Goal: Contribute content: Contribute content

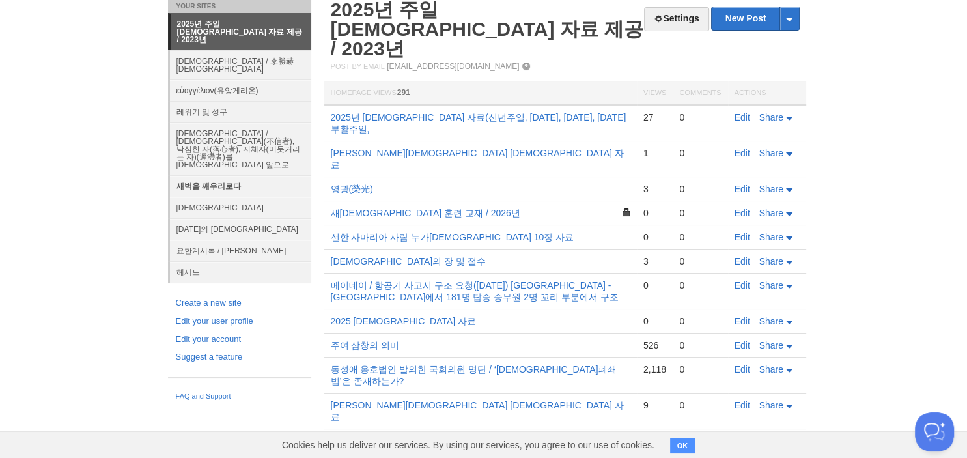
click at [225, 175] on link "새벽을 깨우리로다" at bounding box center [240, 185] width 141 height 21
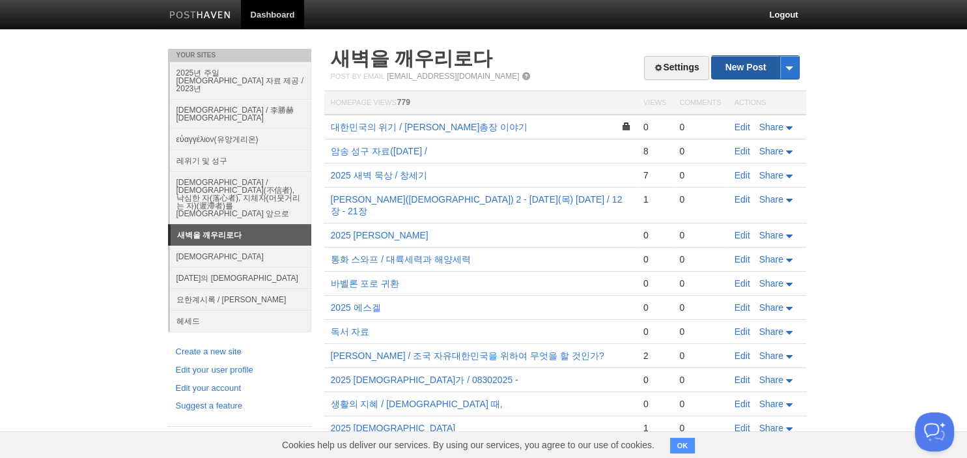
click at [735, 76] on link "New Post" at bounding box center [755, 67] width 87 height 23
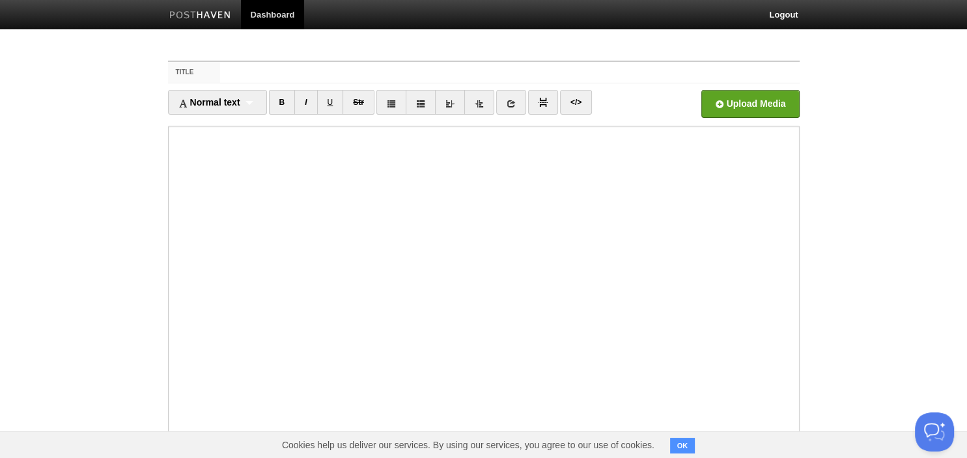
click at [488, 77] on input "Title" at bounding box center [509, 72] width 579 height 21
click at [730, 74] on input "2025 호세아" at bounding box center [509, 72] width 579 height 21
type input "2025 호세아"
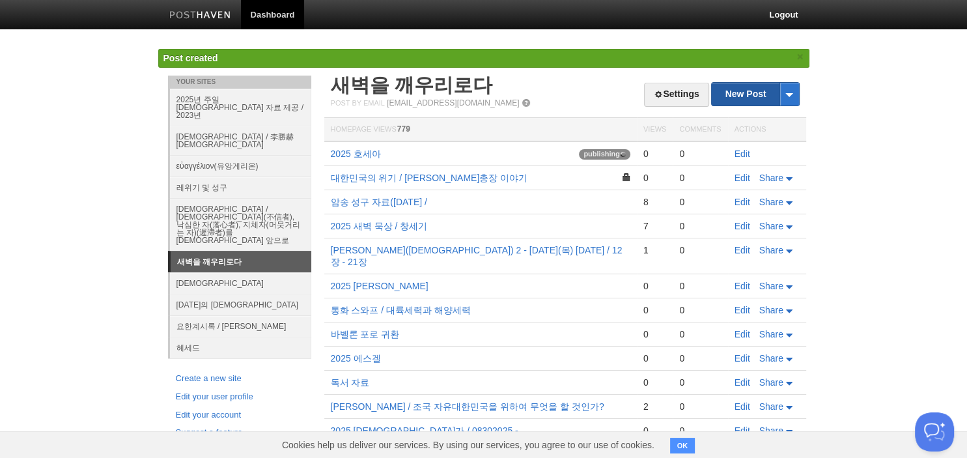
click at [744, 90] on link "New Post" at bounding box center [755, 94] width 87 height 23
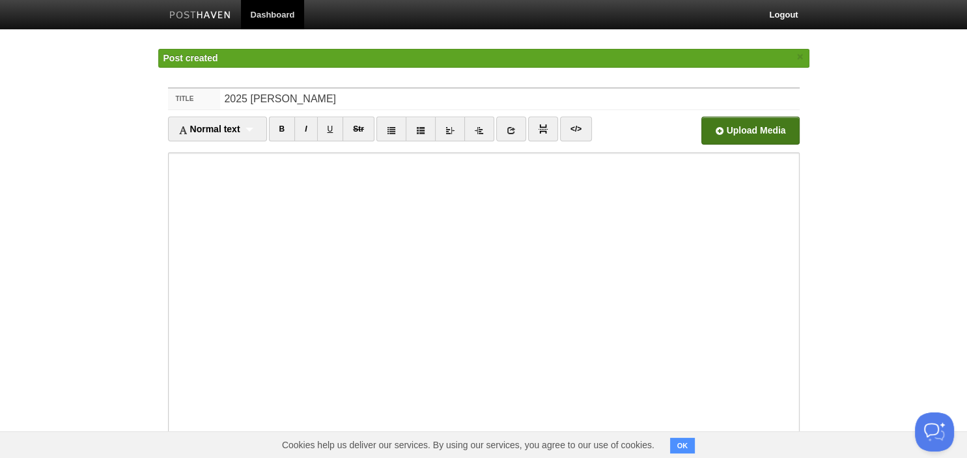
type input "2025 [PERSON_NAME]"
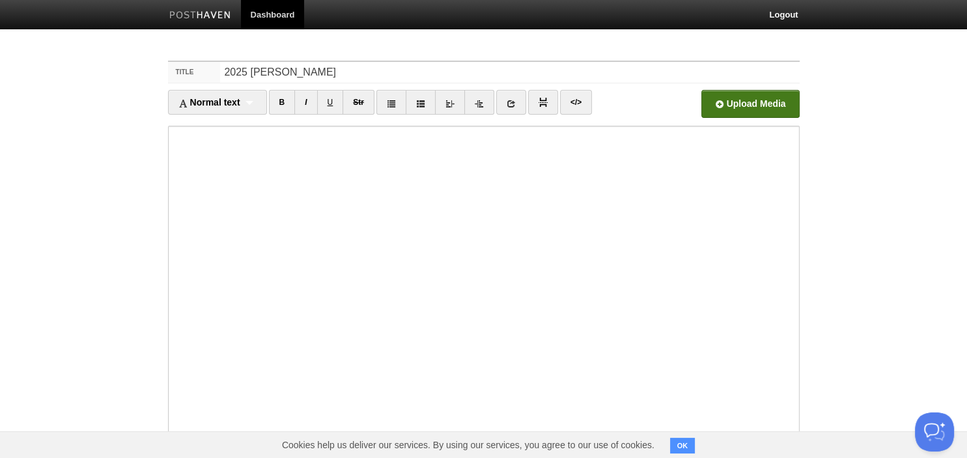
click at [753, 128] on div "Normal text Normal text Heading 1 Heading 2 Heading 3 B I U Str" at bounding box center [483, 264] width 631 height 348
click at [780, 13] on link "Logout" at bounding box center [783, 14] width 48 height 29
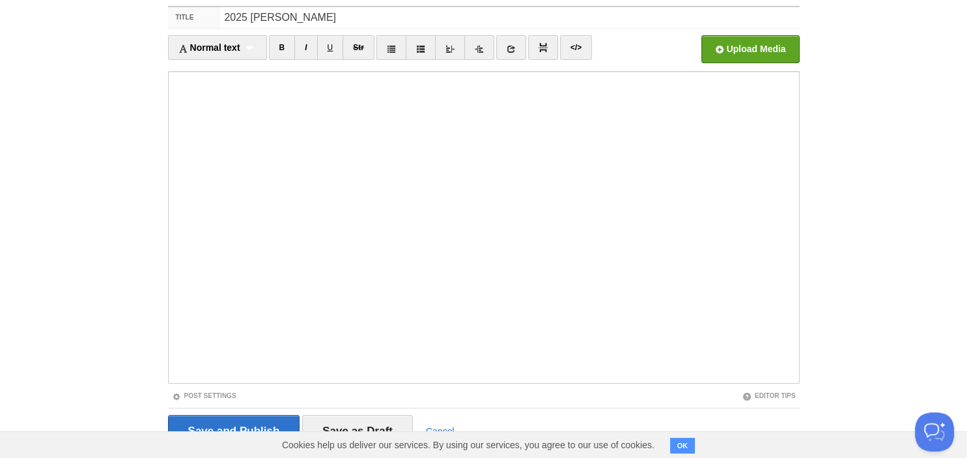
scroll to position [89, 0]
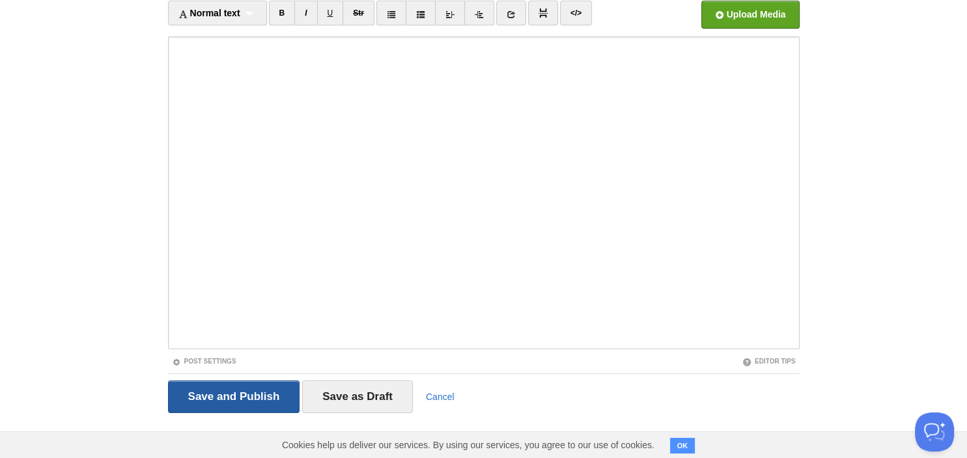
click at [271, 393] on input "Save and Publish" at bounding box center [234, 396] width 132 height 33
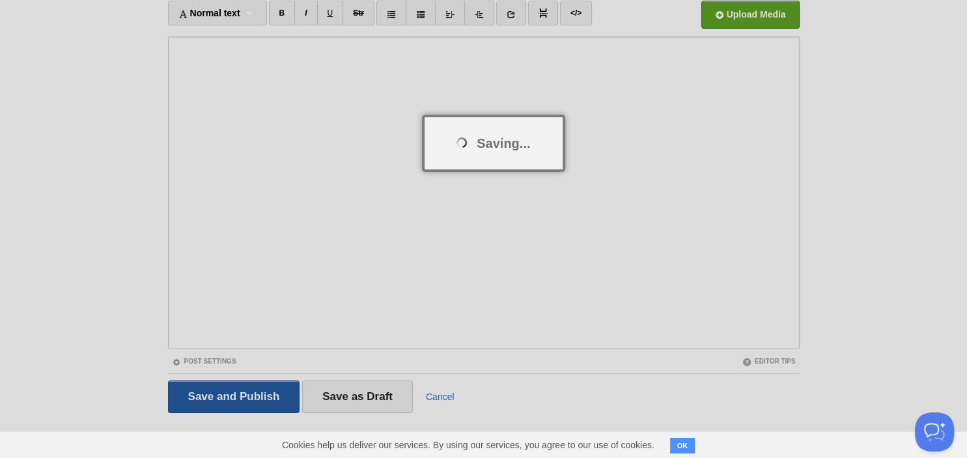
scroll to position [49, 0]
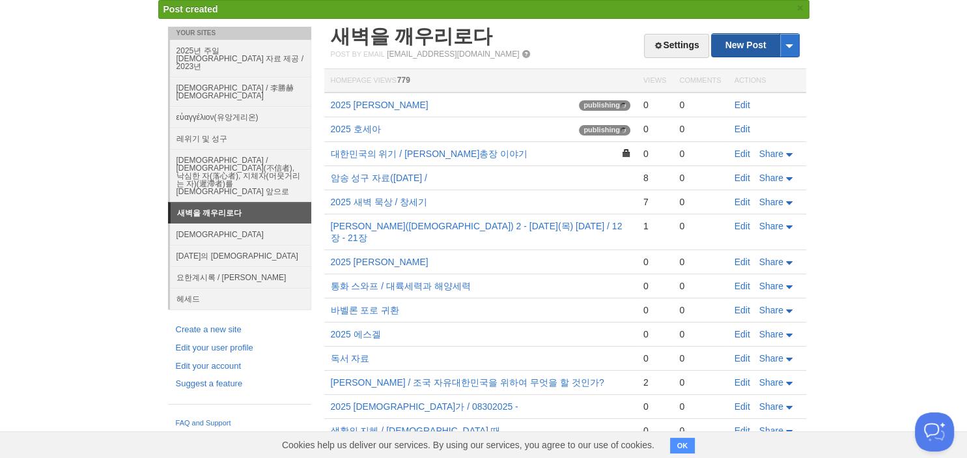
click at [742, 43] on link "New Post" at bounding box center [755, 45] width 87 height 23
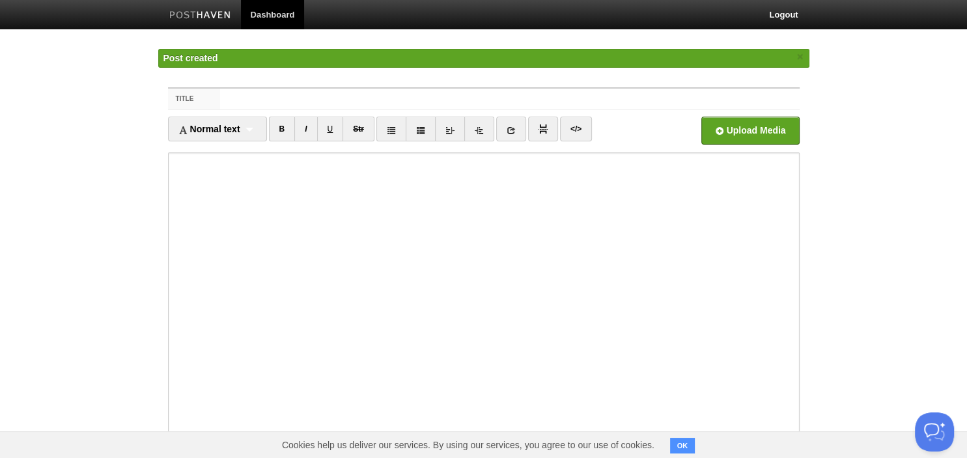
click at [496, 89] on input "Title" at bounding box center [509, 99] width 579 height 21
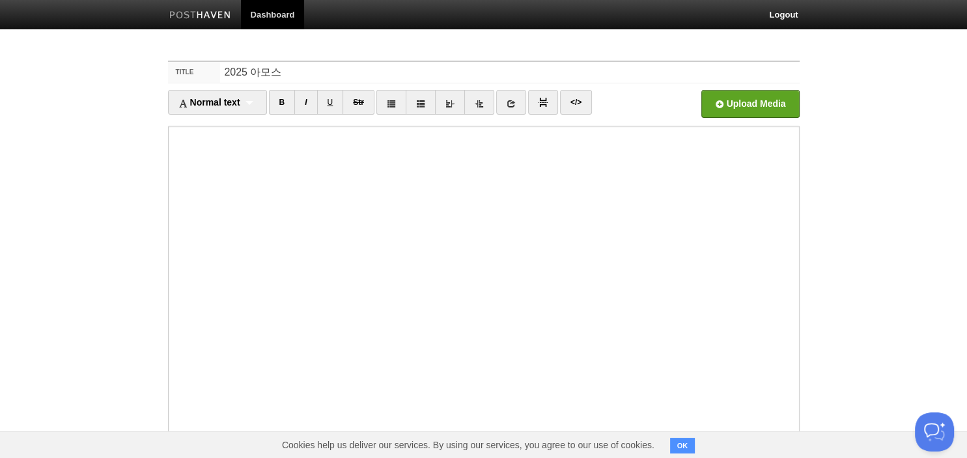
scroll to position [89, 0]
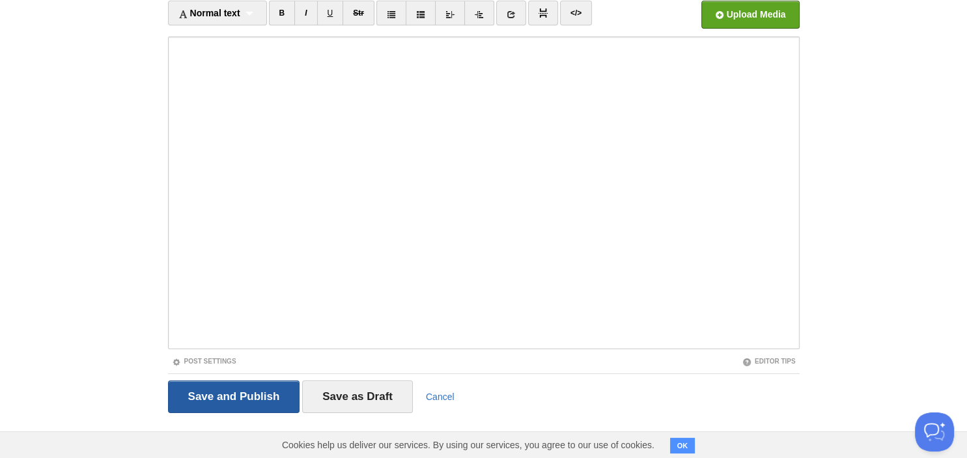
type input "2025 아모스"
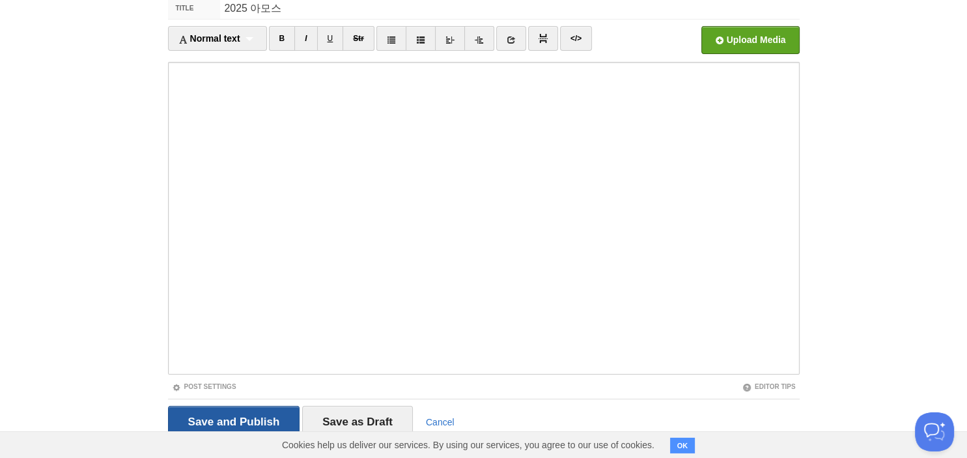
click at [209, 391] on fieldset "Title 2025 아모스 Normal text Normal text Heading 1 Heading 2 Heading 3 B I U Str" at bounding box center [483, 222] width 631 height 451
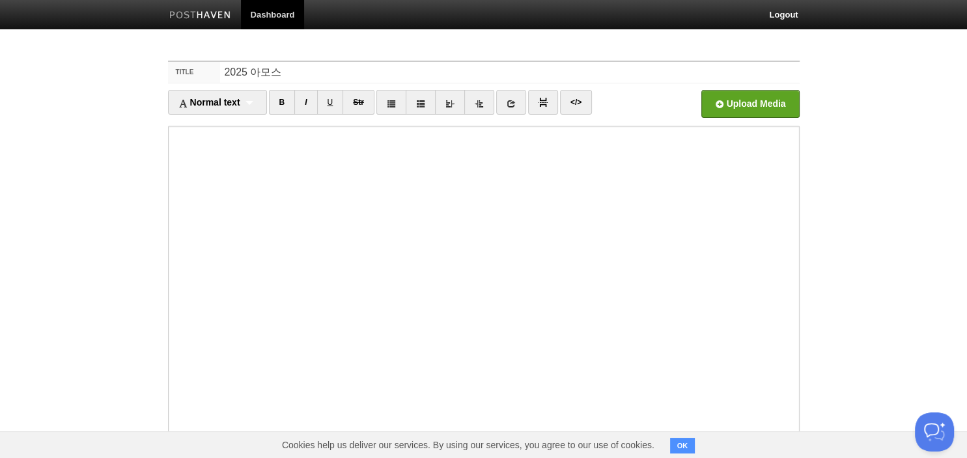
scroll to position [89, 0]
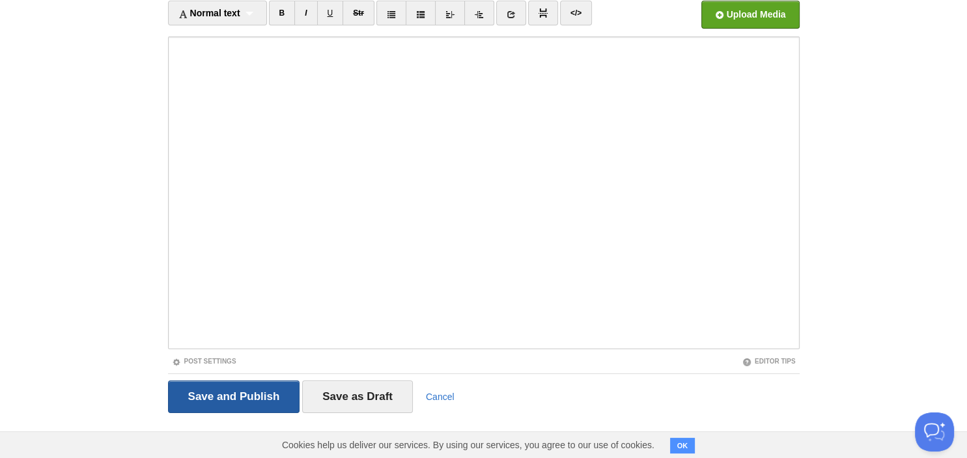
click at [247, 404] on input "Save and Publish" at bounding box center [234, 396] width 132 height 33
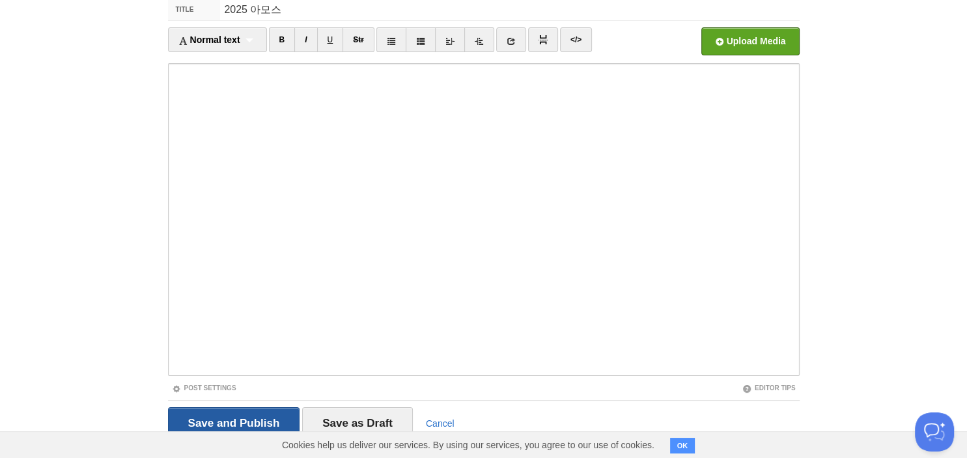
scroll to position [49, 0]
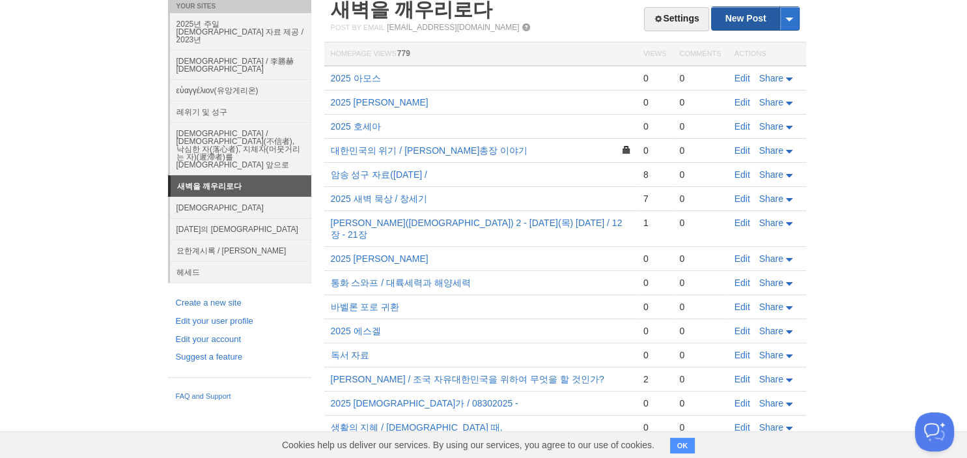
click at [751, 9] on link "New Post" at bounding box center [755, 18] width 87 height 23
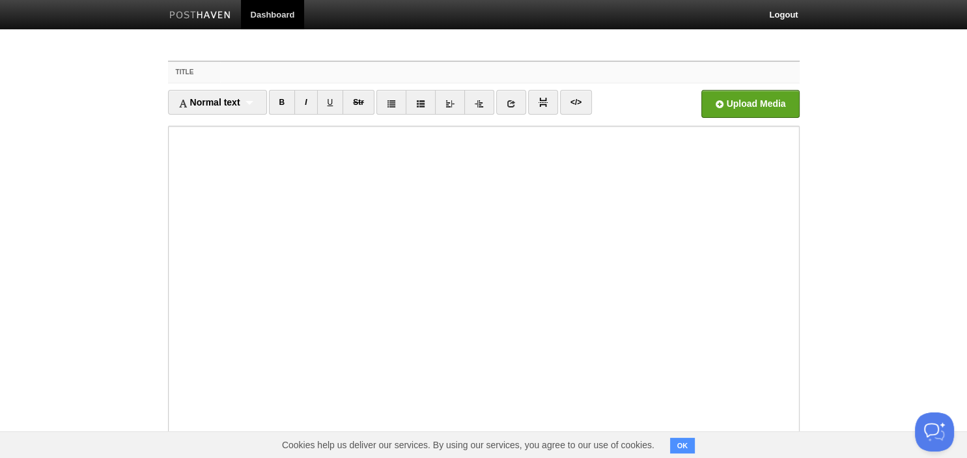
click at [405, 73] on input "Title" at bounding box center [509, 72] width 579 height 21
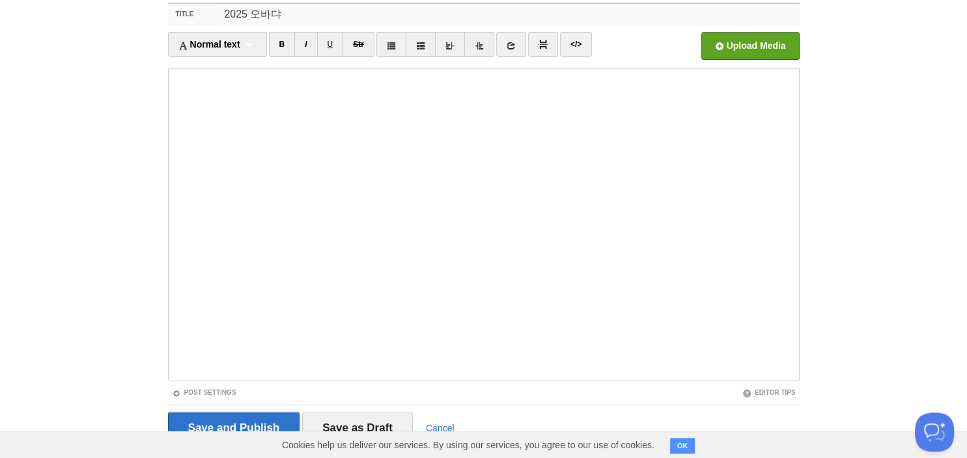
scroll to position [89, 0]
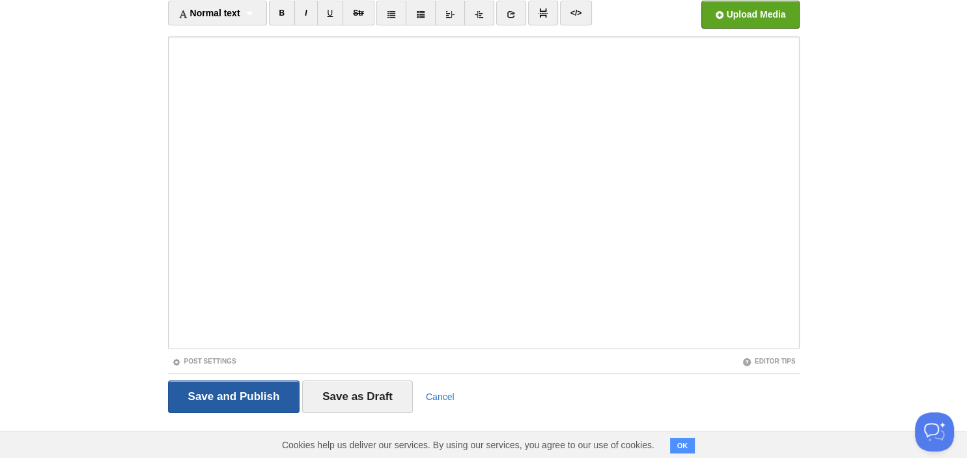
type input "2025 오바댜"
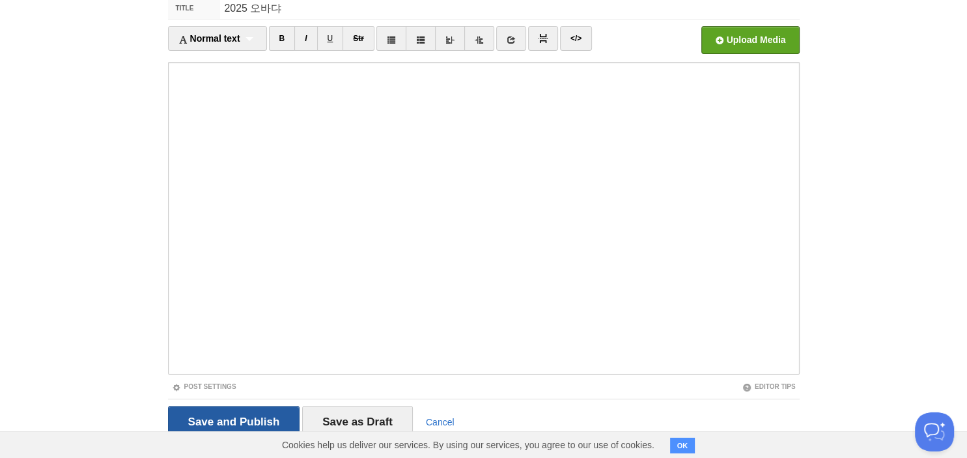
click at [201, 407] on input "Save and Publish" at bounding box center [234, 422] width 132 height 33
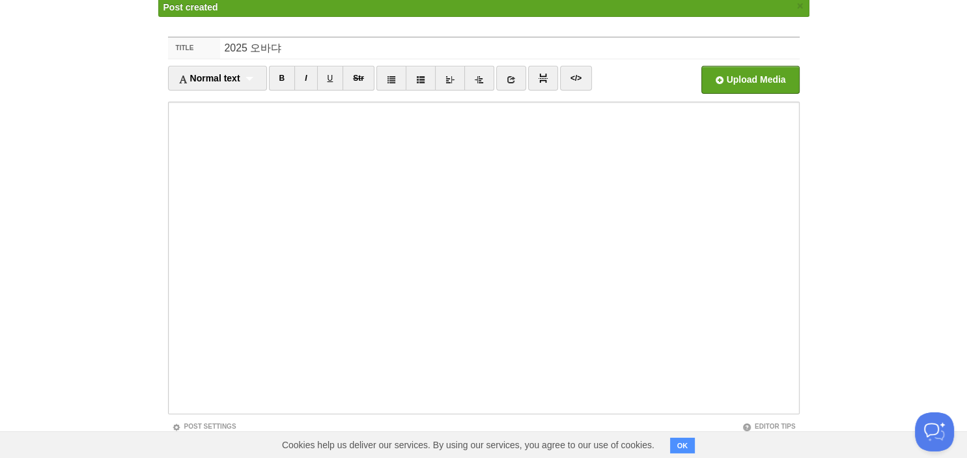
scroll to position [49, 0]
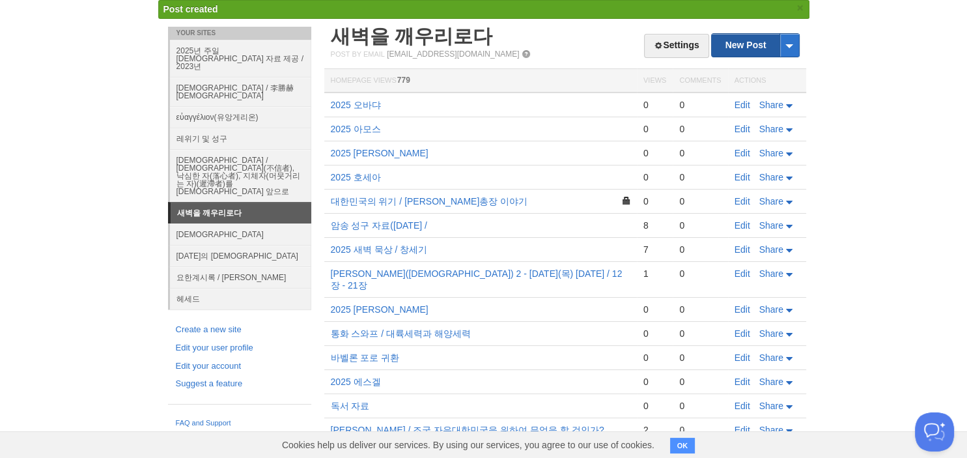
click at [749, 39] on link "New Post" at bounding box center [755, 45] width 87 height 23
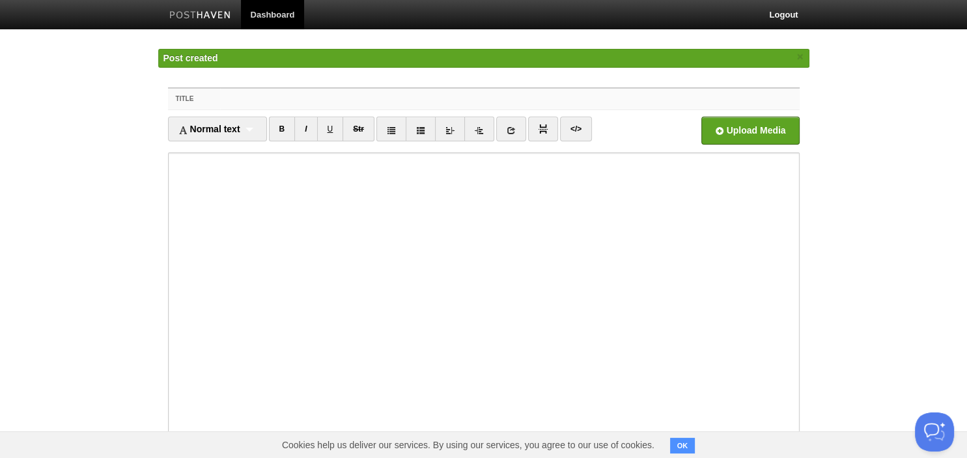
click at [397, 102] on input "Title" at bounding box center [509, 99] width 579 height 21
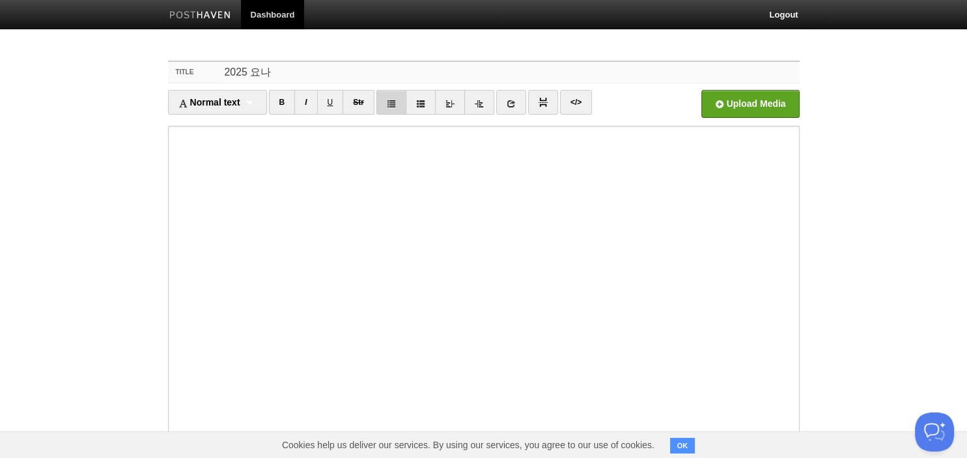
scroll to position [89, 0]
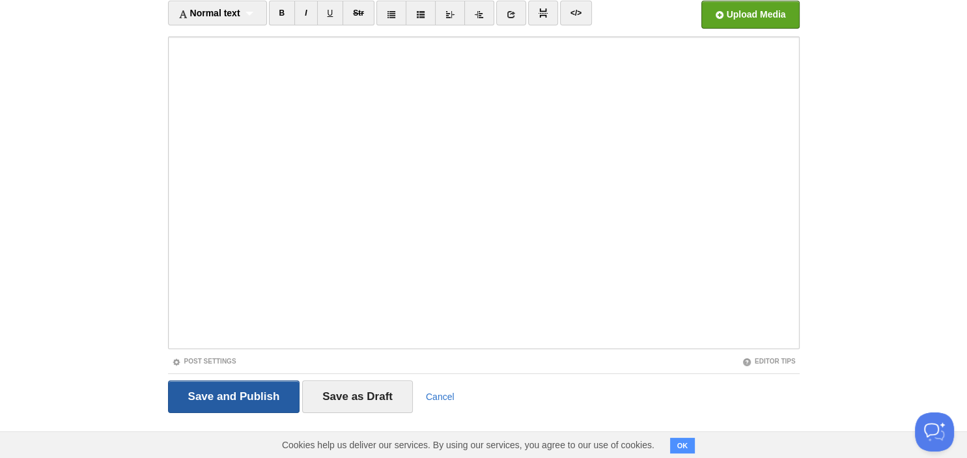
type input "2025 요나"
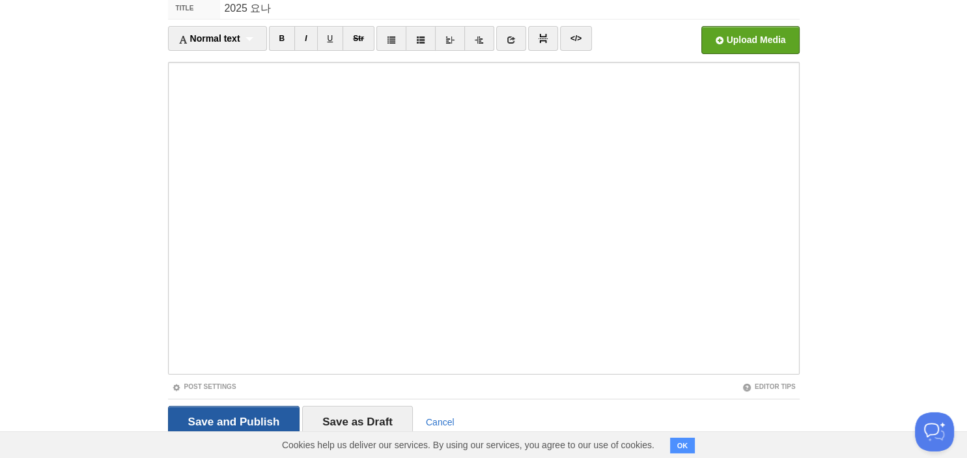
click at [233, 394] on fieldset "Title 2025 요나 Normal text Normal text Heading 1 Heading 2 Heading 3 B I U Str ×" at bounding box center [483, 222] width 631 height 451
click at [241, 416] on input "Save and Publish" at bounding box center [234, 422] width 132 height 33
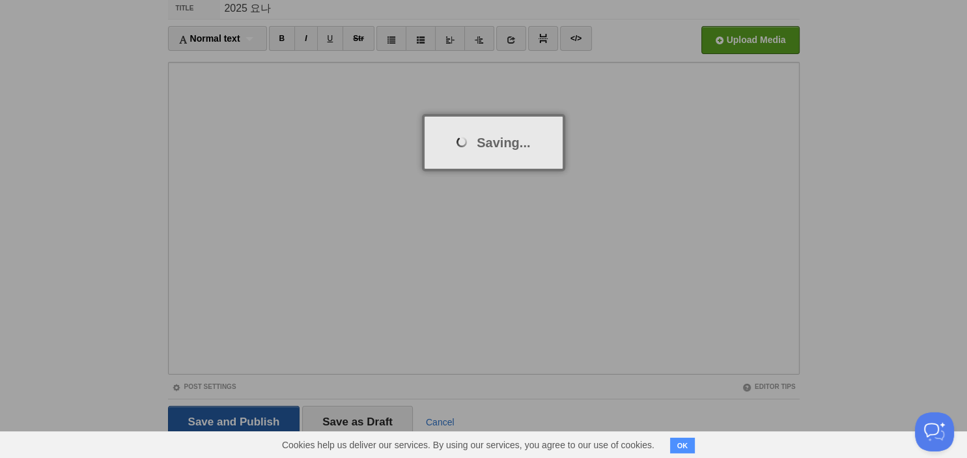
scroll to position [49, 0]
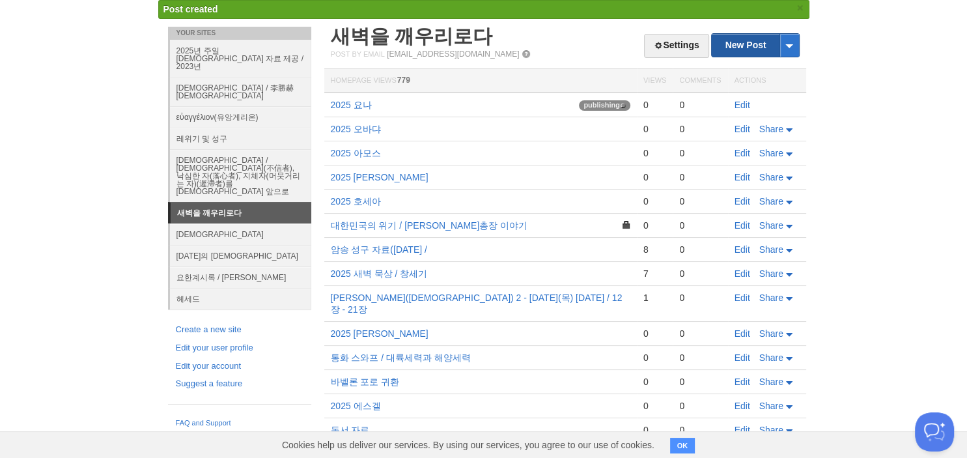
click at [745, 47] on link "New Post" at bounding box center [755, 45] width 87 height 23
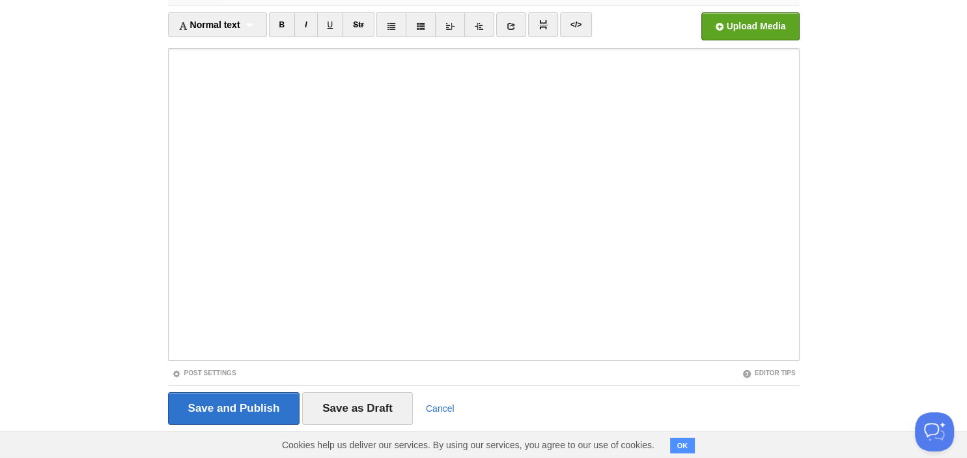
scroll to position [89, 0]
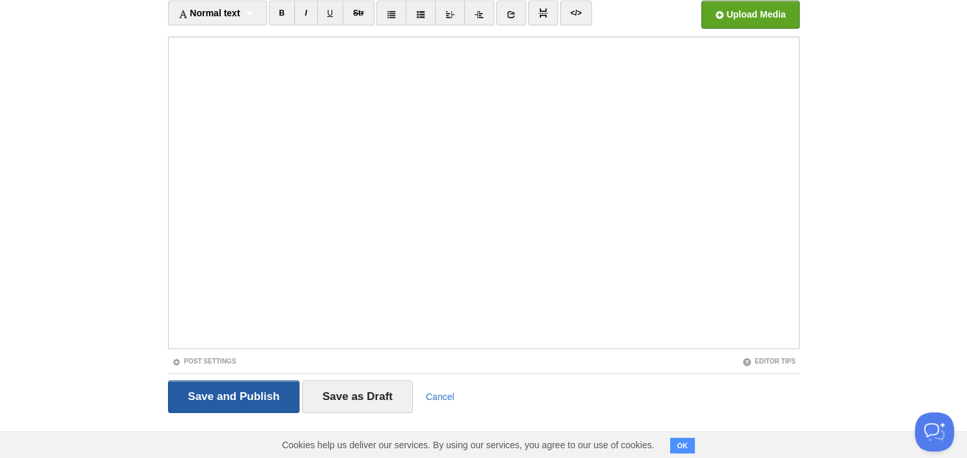
type input "2025 요나"
click at [204, 400] on input "Save and Publish" at bounding box center [234, 396] width 132 height 33
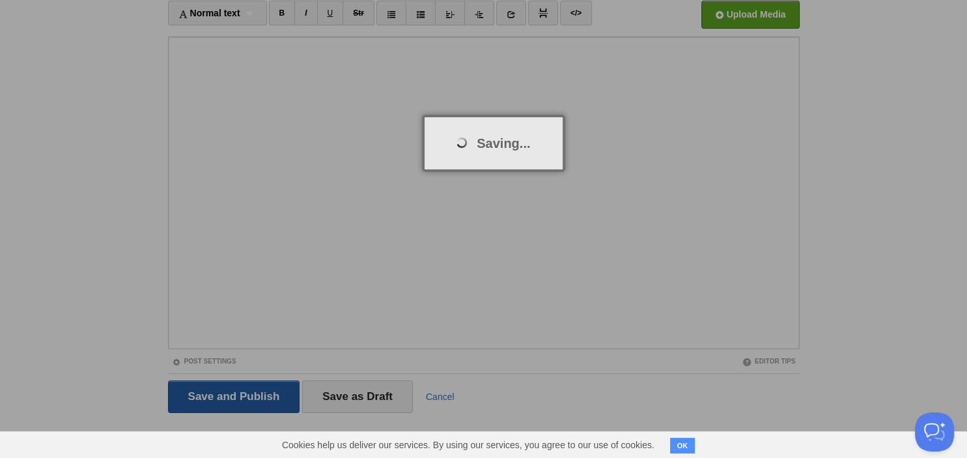
scroll to position [49, 0]
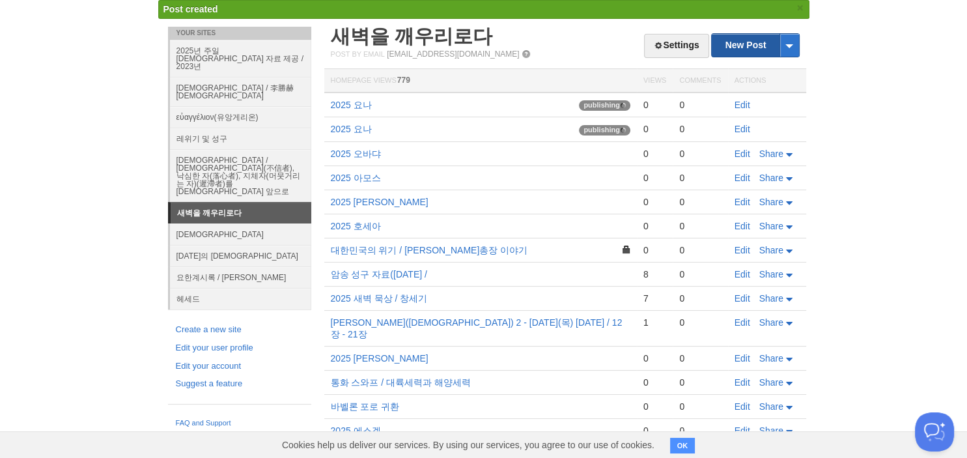
click at [756, 44] on link "New Post" at bounding box center [755, 45] width 87 height 23
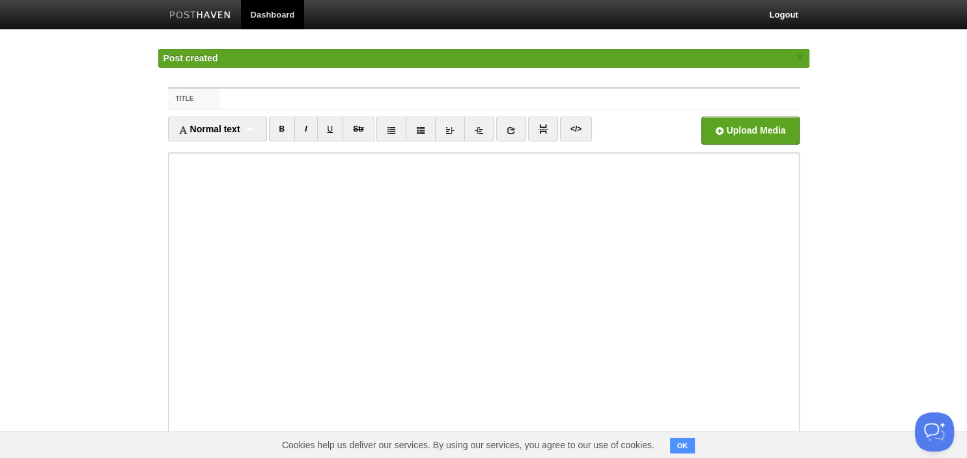
click at [426, 90] on input "Title" at bounding box center [509, 99] width 579 height 21
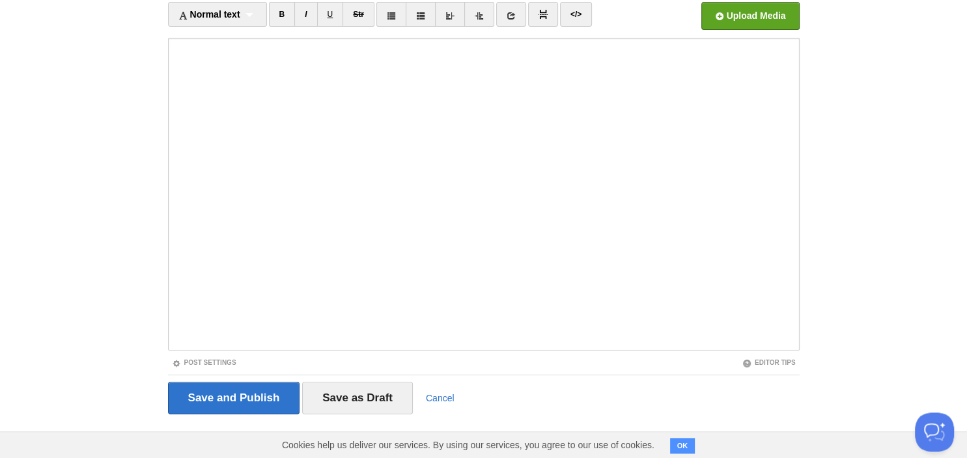
scroll to position [89, 0]
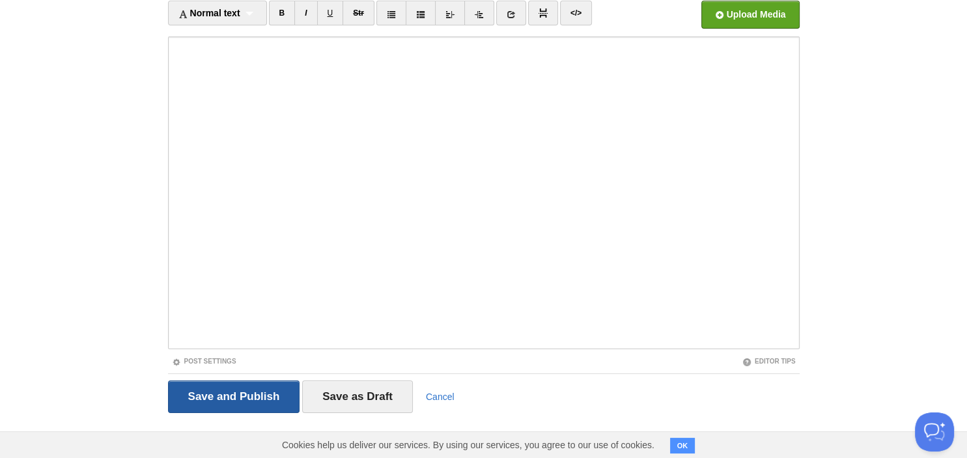
type input "2025 미가"
click at [205, 391] on input "Save and Publish" at bounding box center [234, 396] width 132 height 33
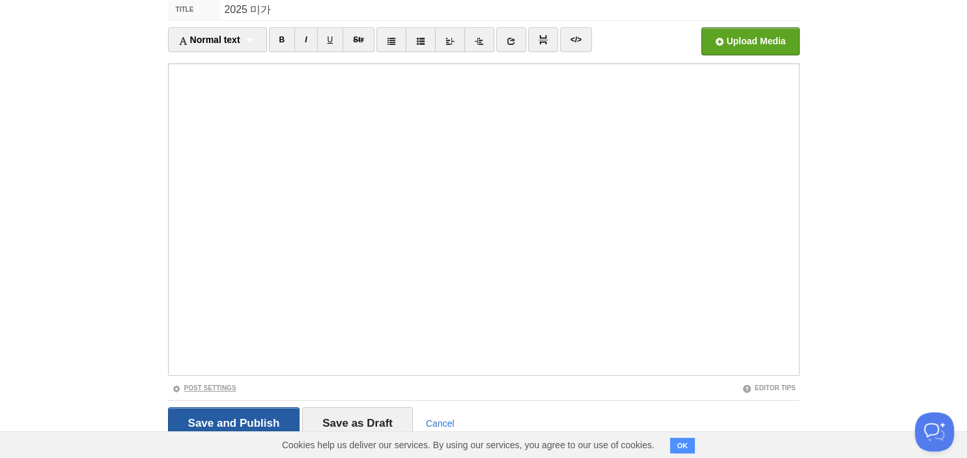
scroll to position [49, 0]
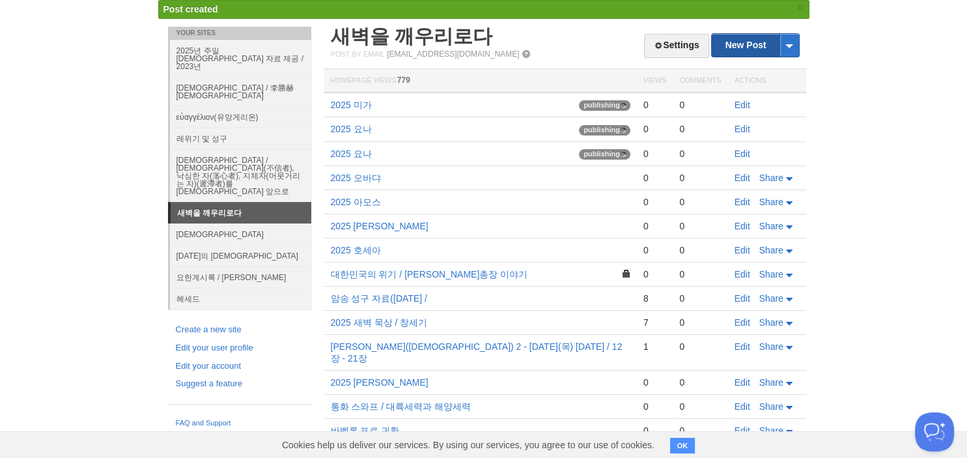
click at [735, 40] on link "New Post" at bounding box center [755, 45] width 87 height 23
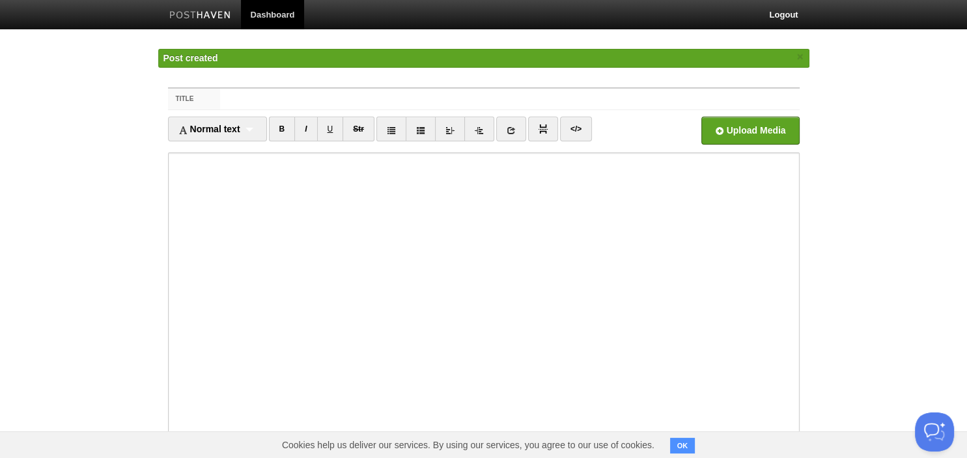
click at [533, 90] on input "Title" at bounding box center [509, 99] width 579 height 21
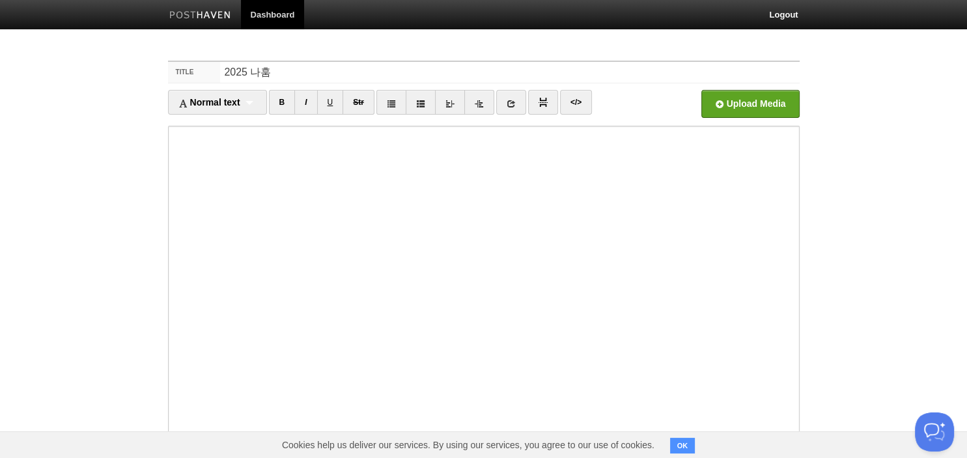
scroll to position [79, 0]
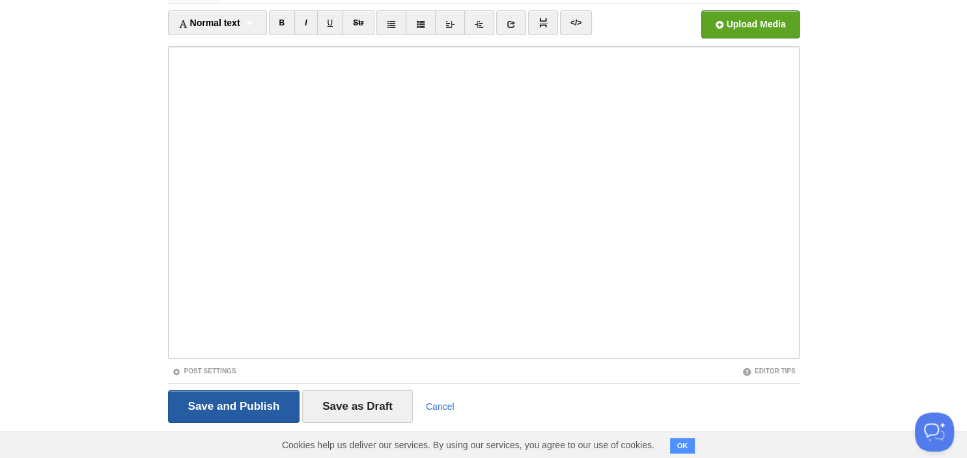
type input "2025 나훔"
click at [212, 411] on input "Save and Publish" at bounding box center [234, 406] width 132 height 33
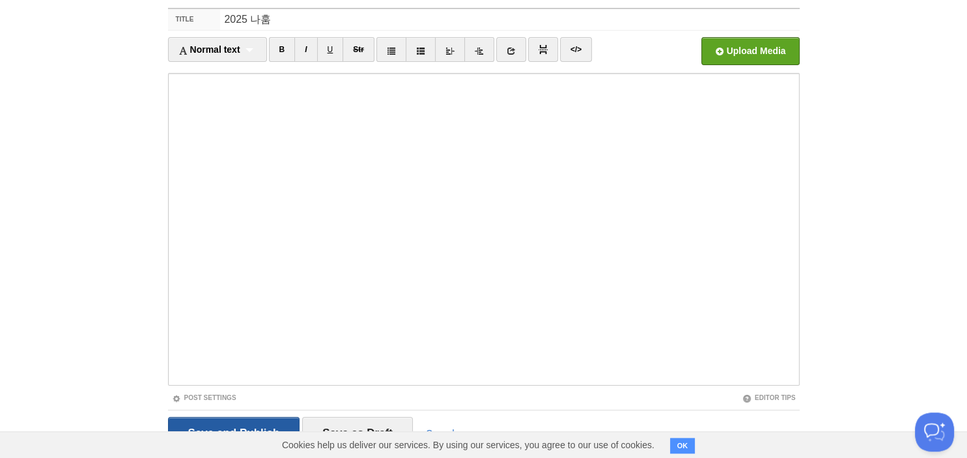
scroll to position [49, 0]
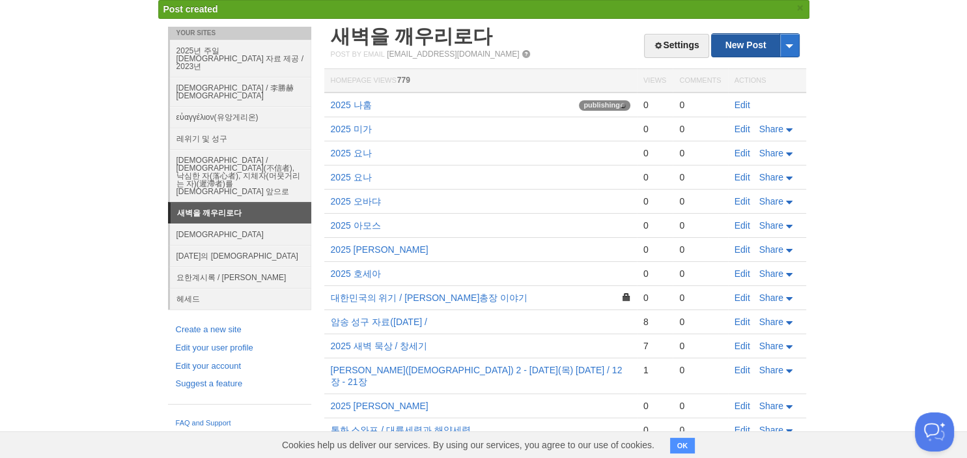
click at [754, 43] on link "New Post" at bounding box center [755, 45] width 87 height 23
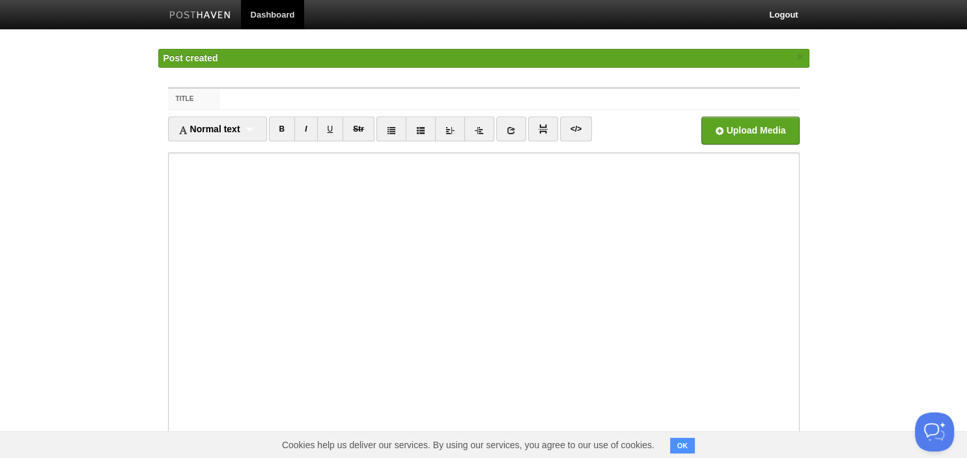
click at [527, 89] on input "Title" at bounding box center [509, 99] width 579 height 21
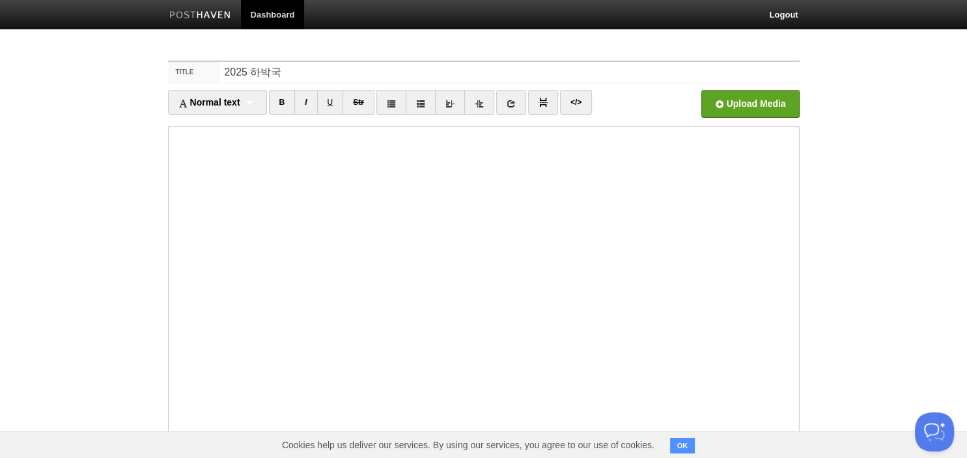
scroll to position [89, 0]
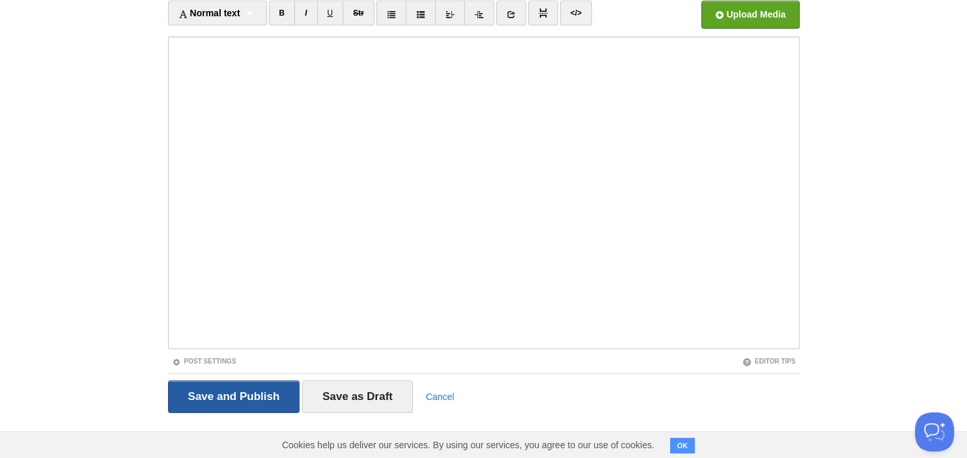
type input "2025 하박국"
click at [219, 392] on input "Save and Publish" at bounding box center [234, 396] width 132 height 33
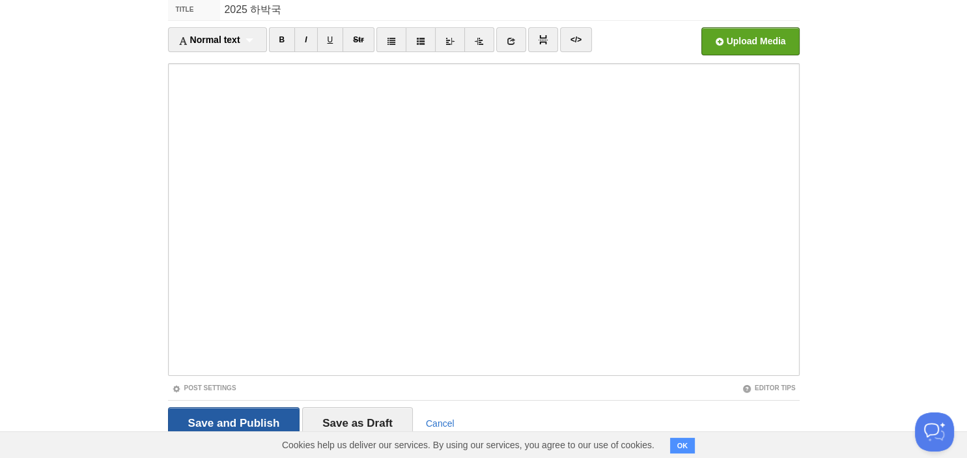
scroll to position [49, 0]
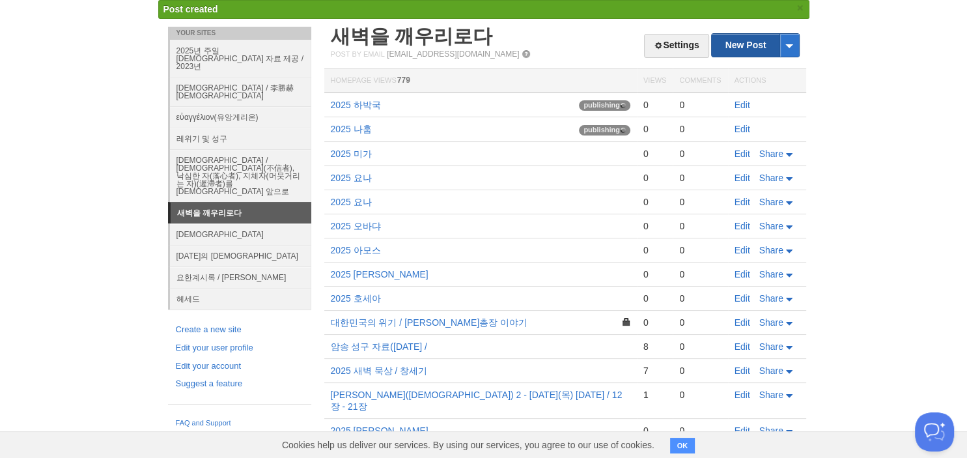
click at [738, 42] on link "New Post" at bounding box center [755, 45] width 87 height 23
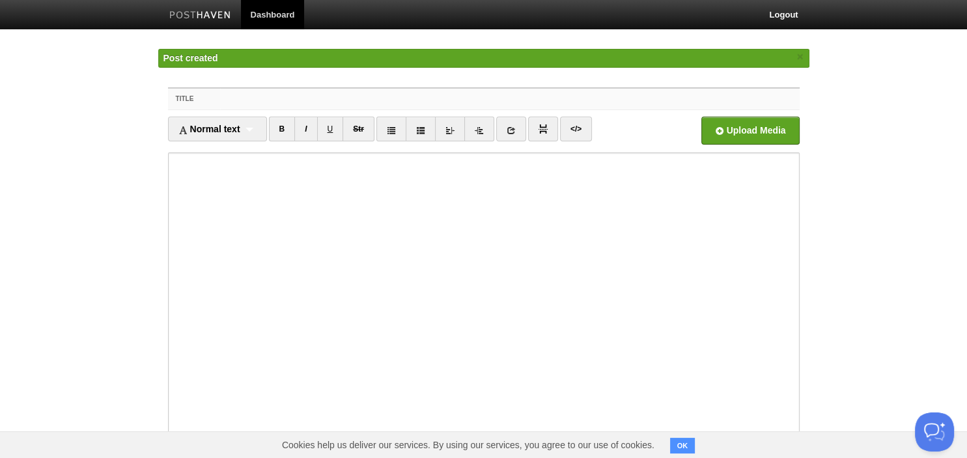
click at [436, 99] on input "Title" at bounding box center [509, 99] width 579 height 21
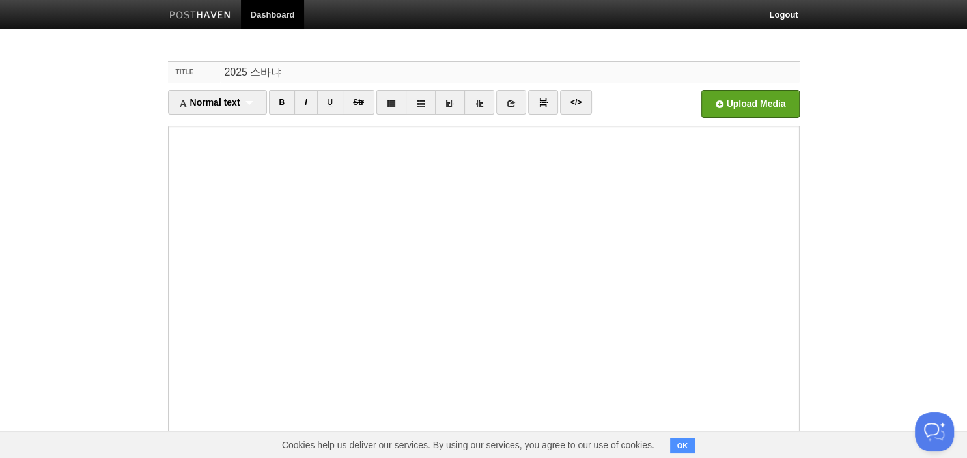
scroll to position [89, 0]
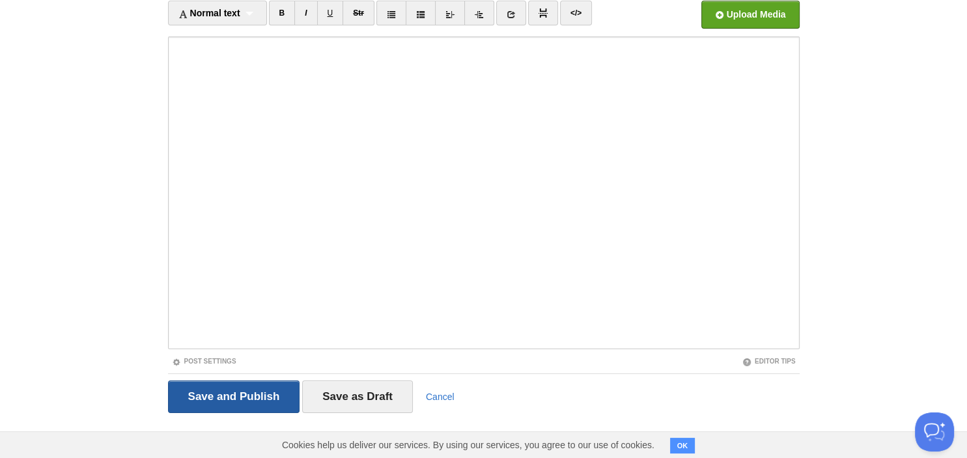
type input "2025 스바냐"
click at [248, 397] on input "Save and Publish" at bounding box center [234, 396] width 132 height 33
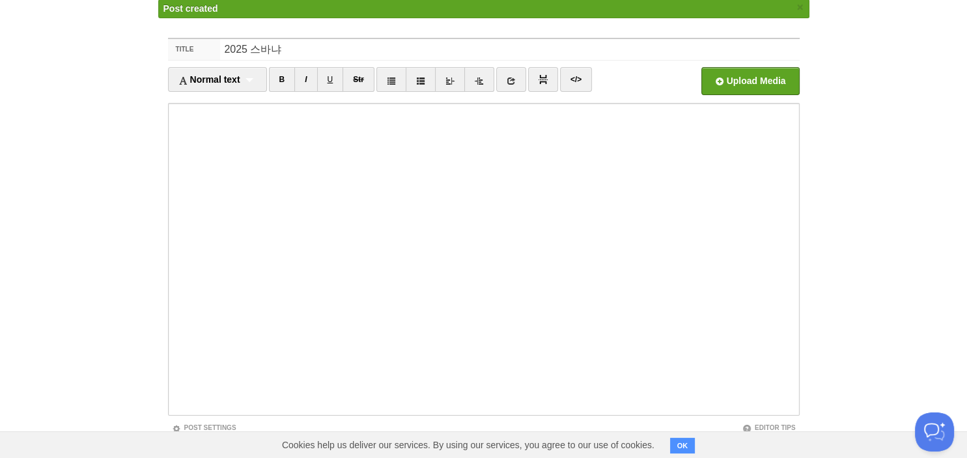
scroll to position [49, 0]
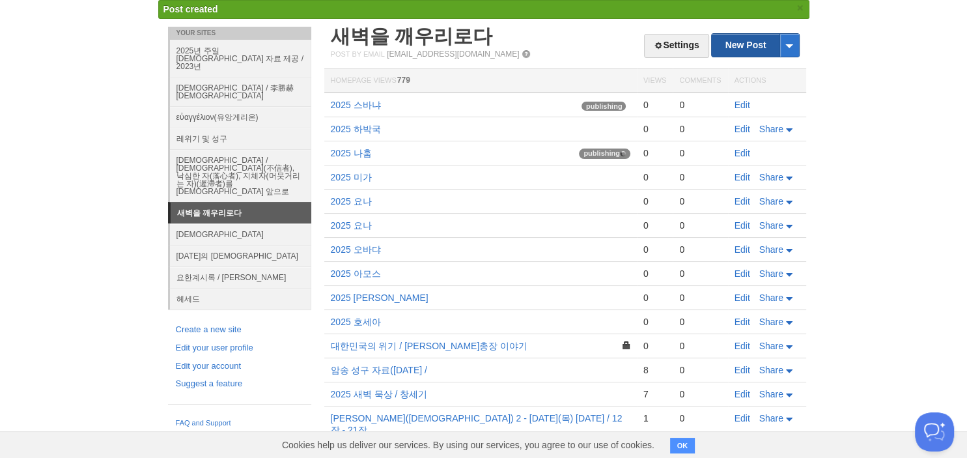
click at [735, 40] on link "New Post" at bounding box center [755, 45] width 87 height 23
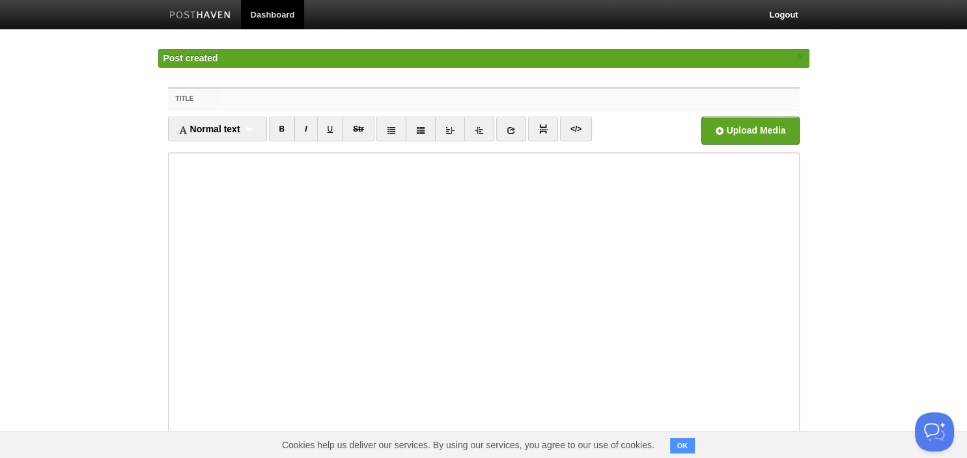
click at [440, 89] on input "Title" at bounding box center [509, 99] width 579 height 21
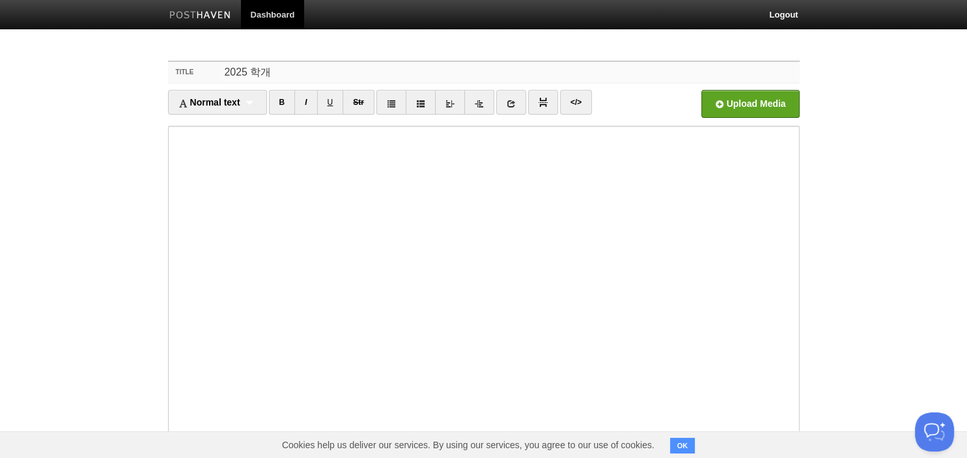
scroll to position [89, 0]
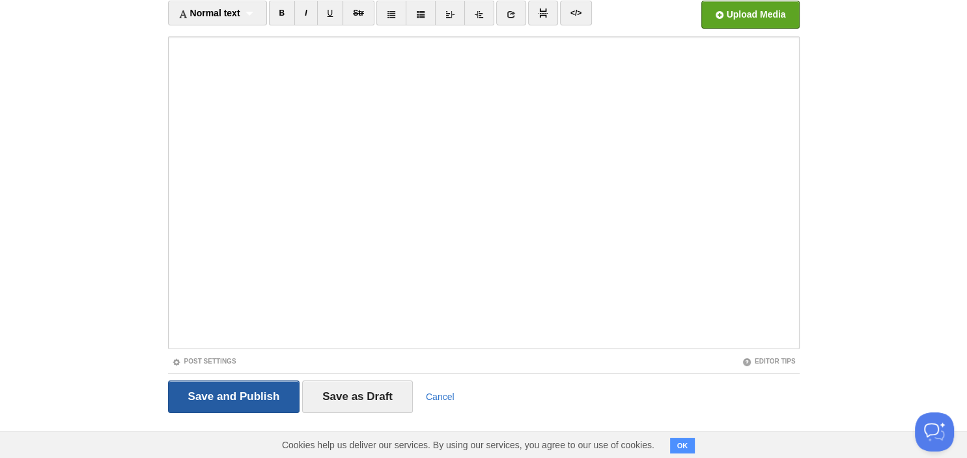
type input "2025 학개"
click at [204, 397] on input "Save and Publish" at bounding box center [234, 396] width 132 height 33
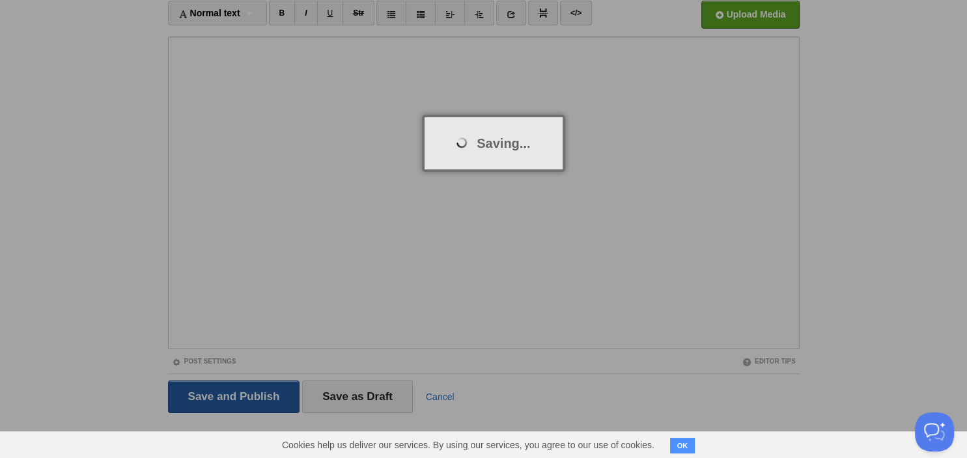
scroll to position [49, 0]
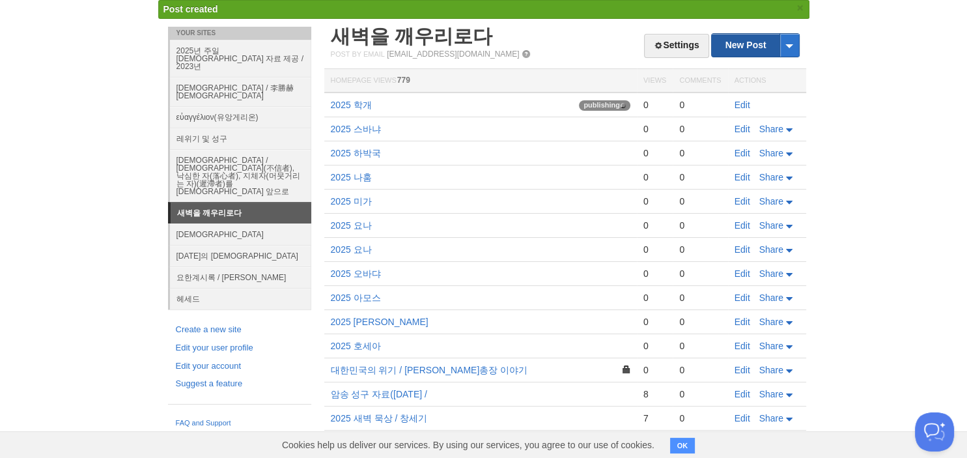
click at [735, 42] on link "New Post" at bounding box center [755, 45] width 87 height 23
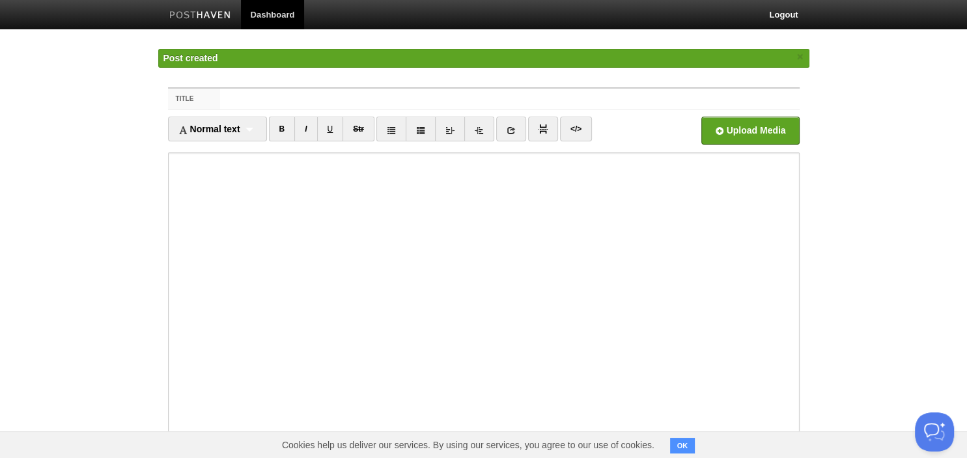
click at [413, 96] on input "Title" at bounding box center [509, 99] width 579 height 21
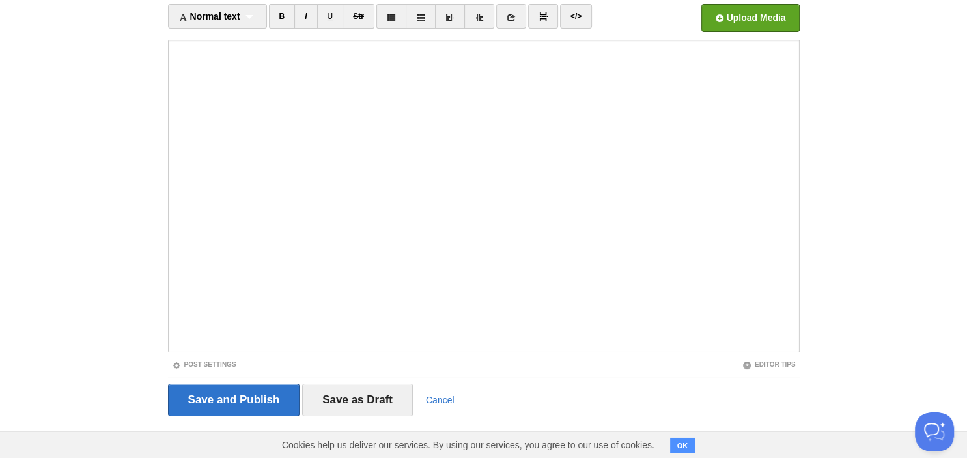
scroll to position [89, 0]
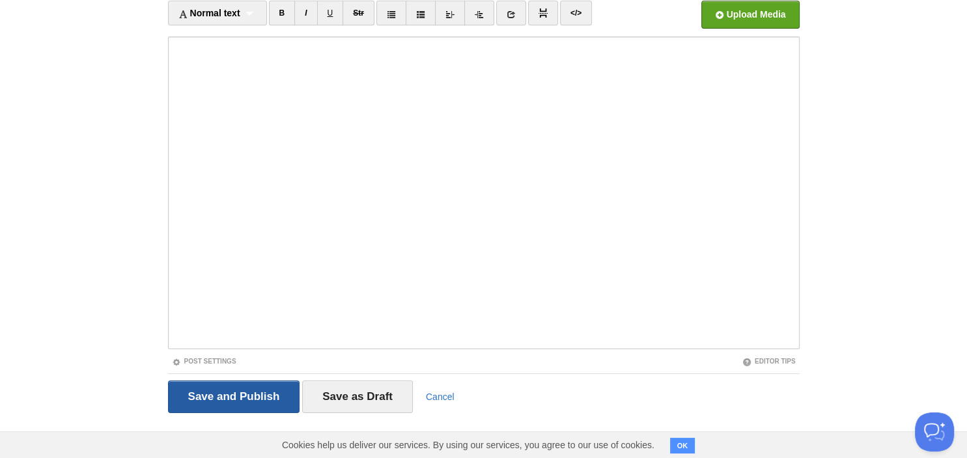
type input "2025 스가랴"
click at [271, 394] on input "Save and Publish" at bounding box center [234, 396] width 132 height 33
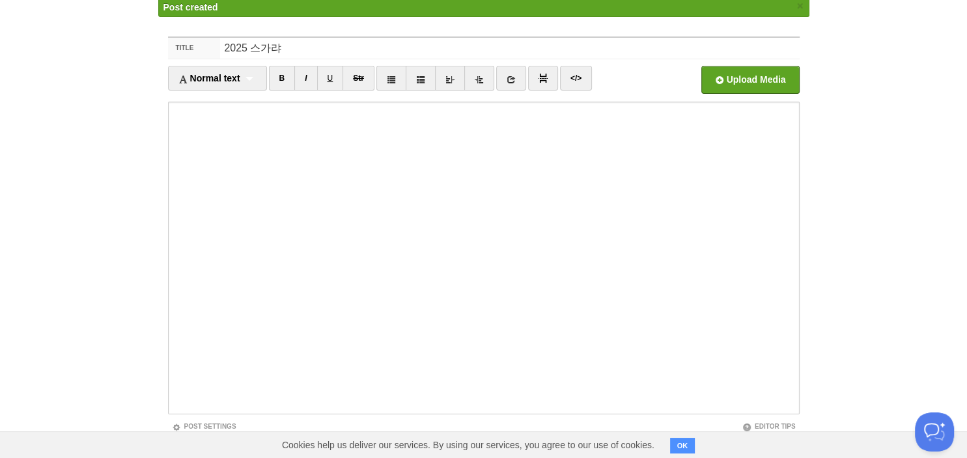
scroll to position [49, 0]
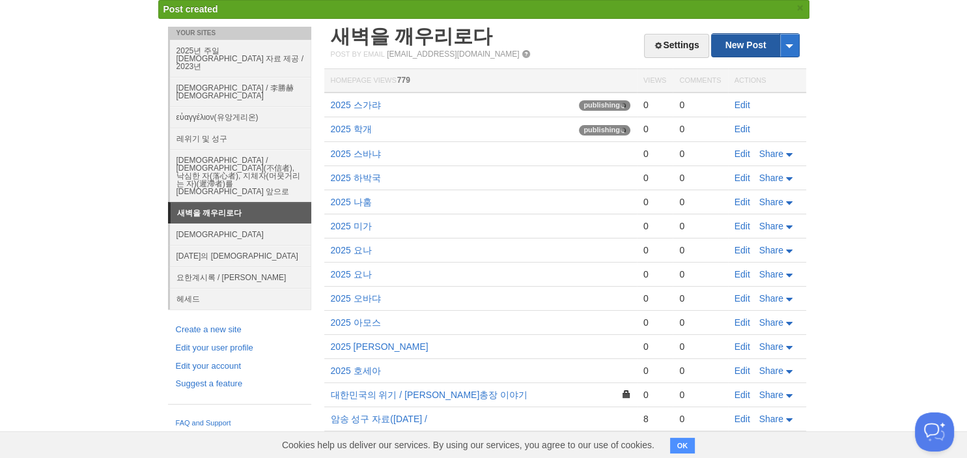
click at [736, 38] on link "New Post" at bounding box center [755, 45] width 87 height 23
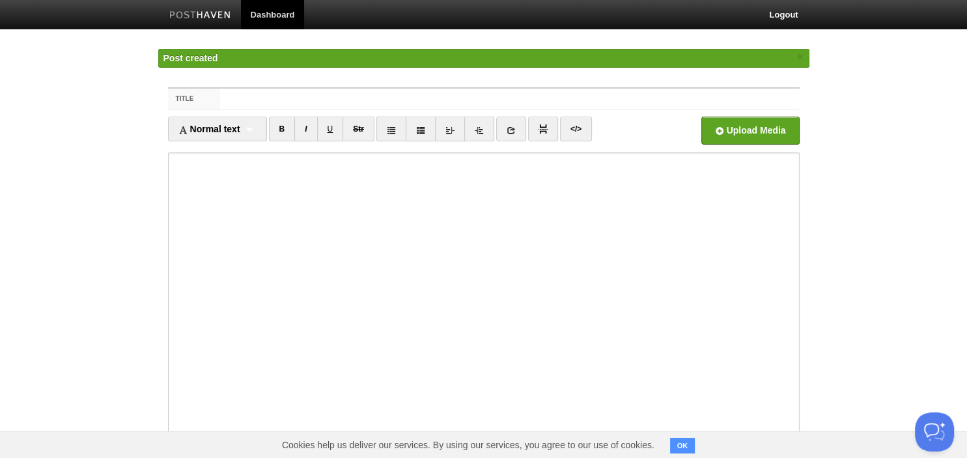
click at [344, 87] on div "Title Normal text Normal text Heading 1 Heading 2 Heading 3 B I U Str ×" at bounding box center [483, 327] width 651 height 502
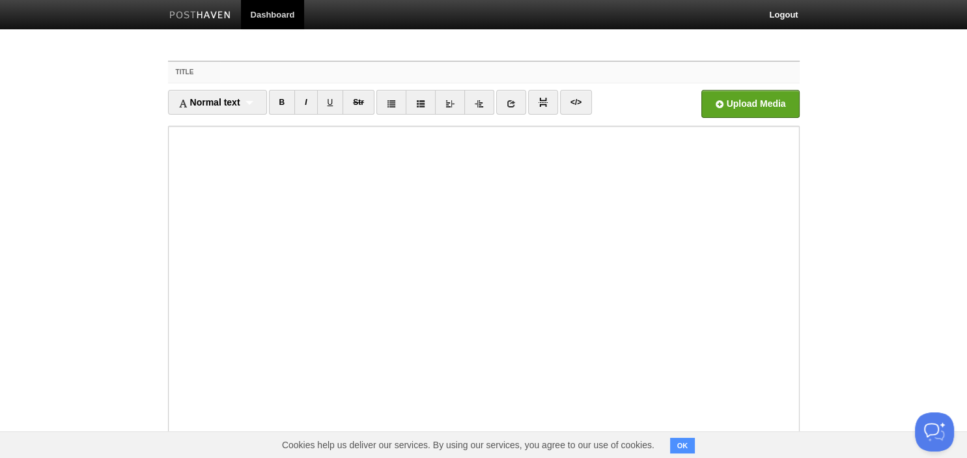
click at [333, 78] on input "Title" at bounding box center [509, 72] width 579 height 21
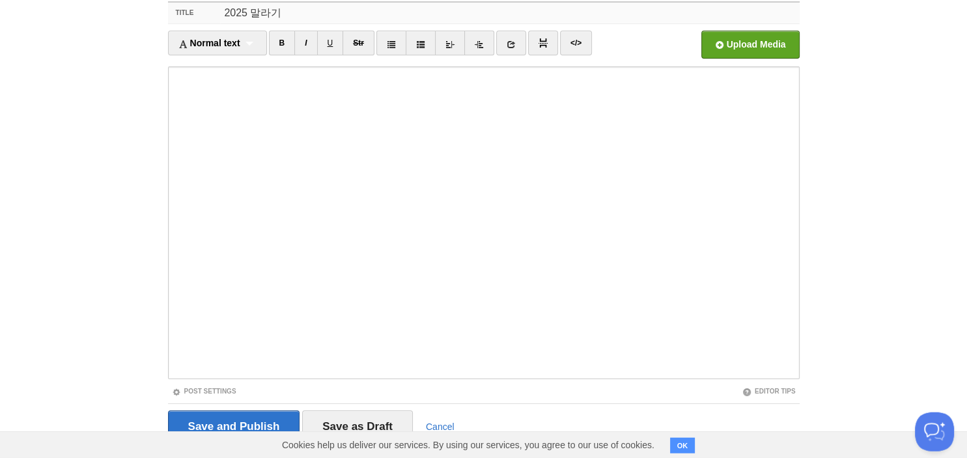
scroll to position [89, 0]
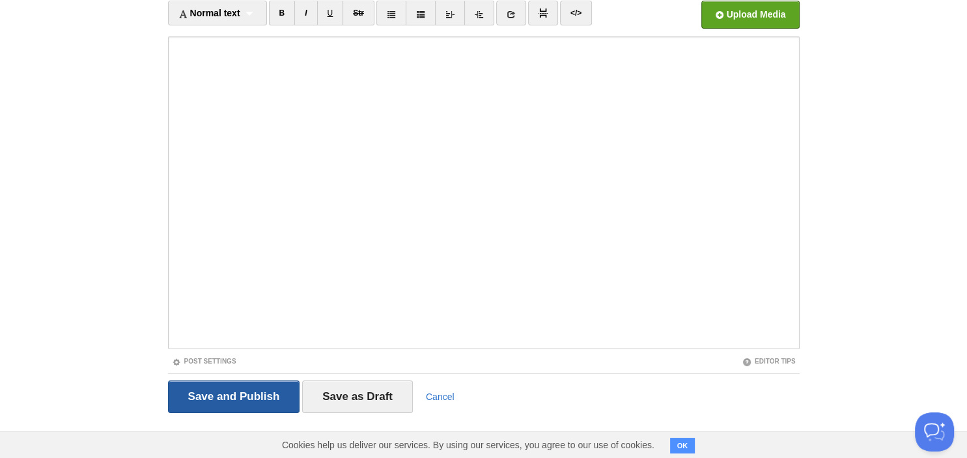
type input "2025 말라기"
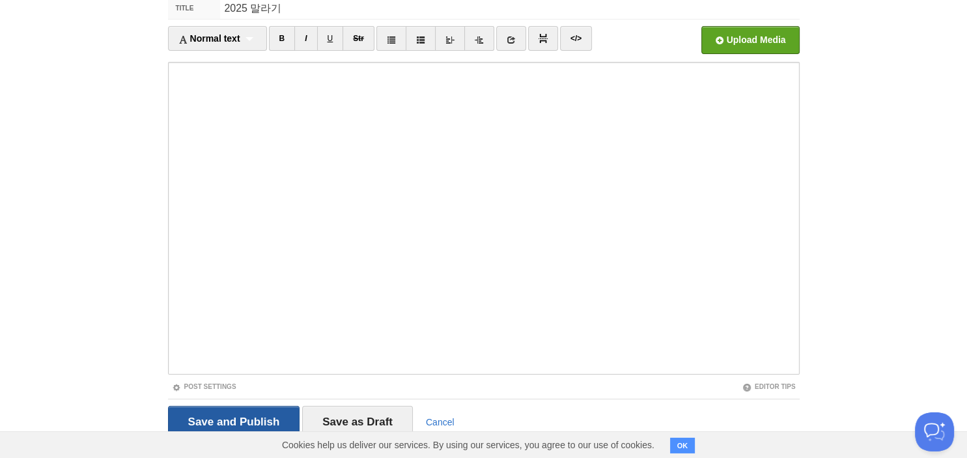
click at [257, 393] on fieldset "Title 2025 말라기 Normal text Normal text Heading 1 Heading 2 Heading 3 B I U Str" at bounding box center [483, 222] width 631 height 451
click at [257, 420] on input "Save and Publish" at bounding box center [234, 422] width 132 height 33
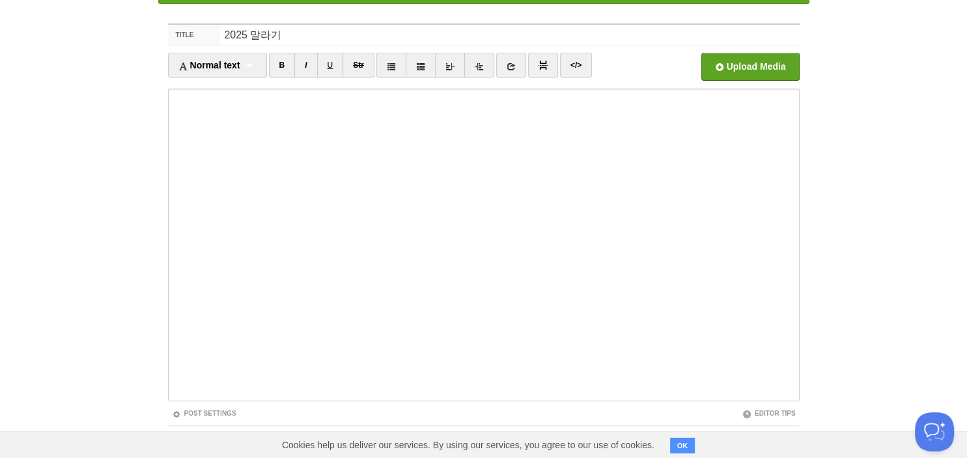
scroll to position [49, 0]
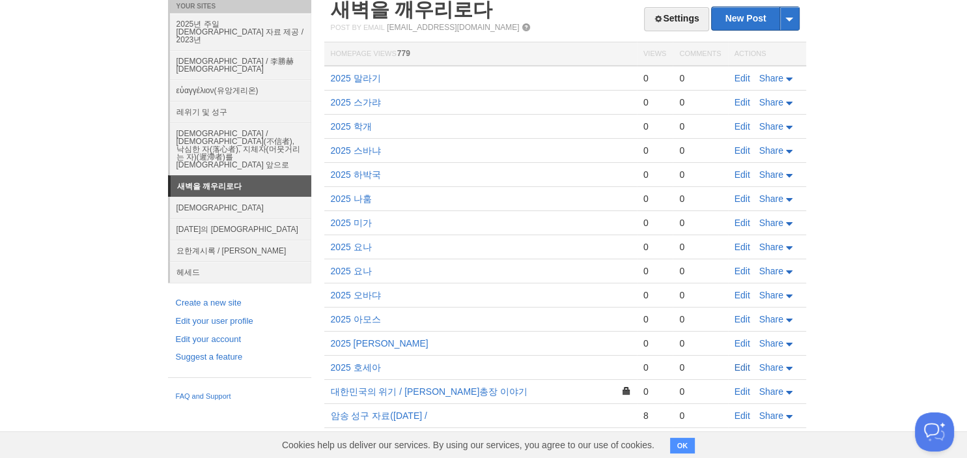
click at [742, 362] on link "Edit" at bounding box center [742, 367] width 16 height 10
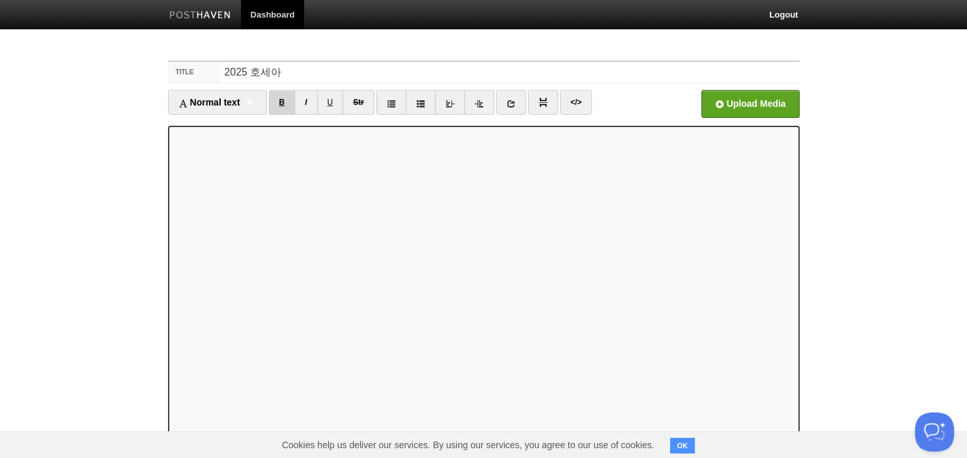
click at [288, 105] on link "B" at bounding box center [282, 102] width 27 height 25
click at [251, 100] on div "Normal text Normal text Heading 1 Heading 2 Heading 3" at bounding box center [217, 102] width 99 height 25
click at [223, 138] on link "Heading 1" at bounding box center [218, 145] width 98 height 20
click at [264, 98] on link "B" at bounding box center [263, 102] width 27 height 25
click at [228, 102] on div "Heading 1 Normal text Heading 1 Heading 2 Heading 3" at bounding box center [208, 102] width 81 height 25
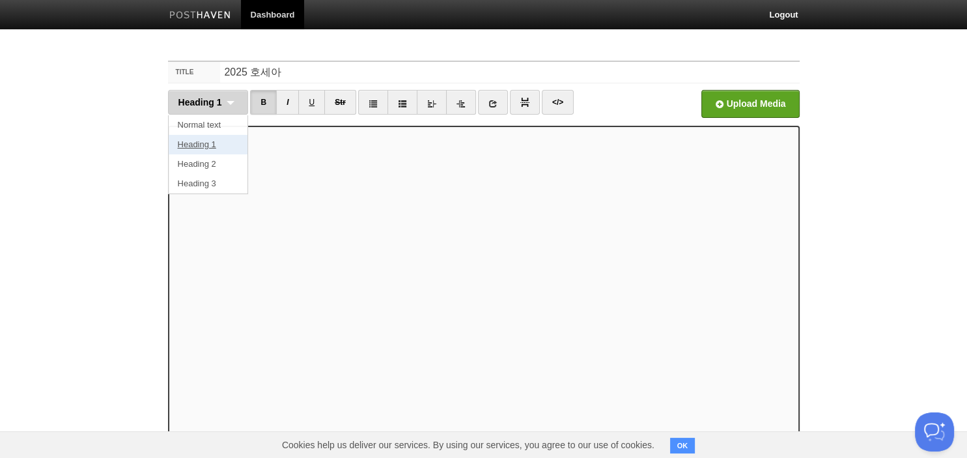
click at [208, 137] on link "Heading 1" at bounding box center [208, 145] width 79 height 20
click at [234, 104] on div "Heading 1 Normal text Heading 1 Heading 2 Heading 3" at bounding box center [208, 102] width 81 height 25
click at [233, 148] on link "Heading 1" at bounding box center [208, 145] width 79 height 20
click at [264, 95] on link "B" at bounding box center [263, 102] width 27 height 25
click at [262, 94] on link "B" at bounding box center [263, 102] width 27 height 25
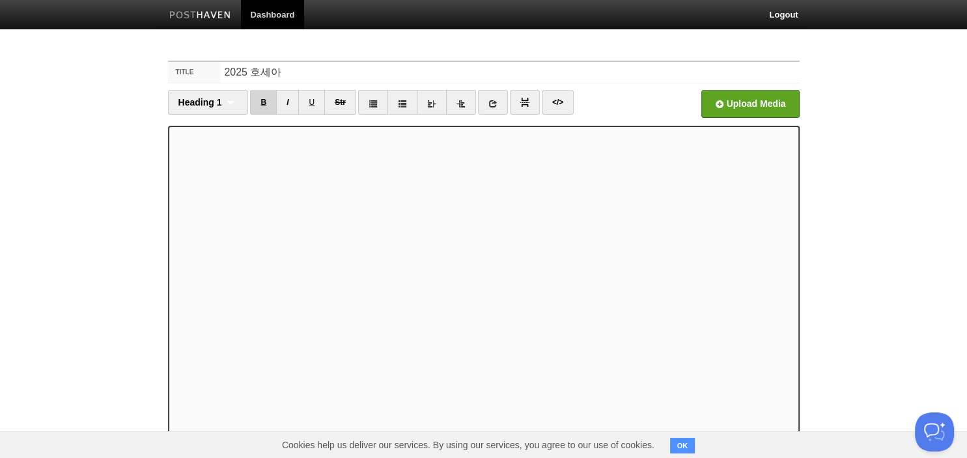
click at [267, 105] on link "B" at bounding box center [263, 102] width 27 height 25
click at [270, 102] on link "B" at bounding box center [263, 102] width 27 height 25
click at [270, 104] on link "B" at bounding box center [263, 102] width 27 height 25
click at [233, 105] on div "Heading 1 Normal text Heading 1 Heading 2 Heading 3" at bounding box center [208, 102] width 81 height 25
click at [189, 143] on link "Heading 1" at bounding box center [208, 145] width 79 height 20
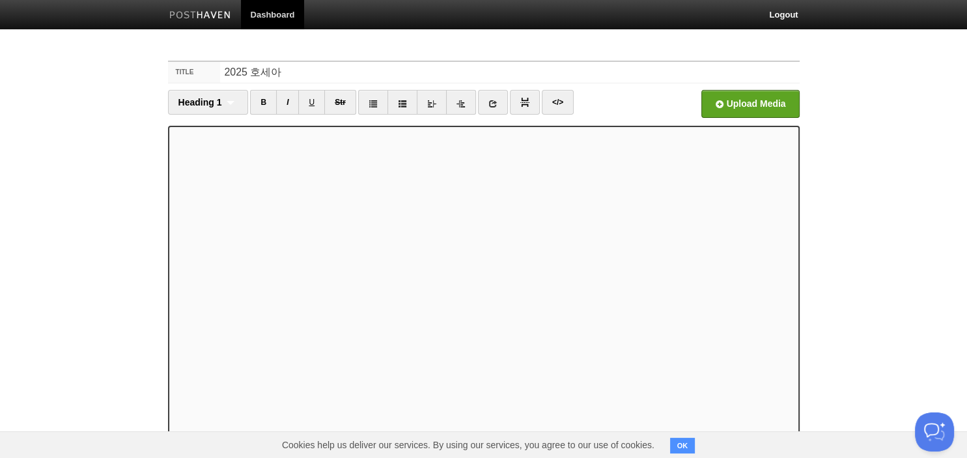
scroll to position [89, 0]
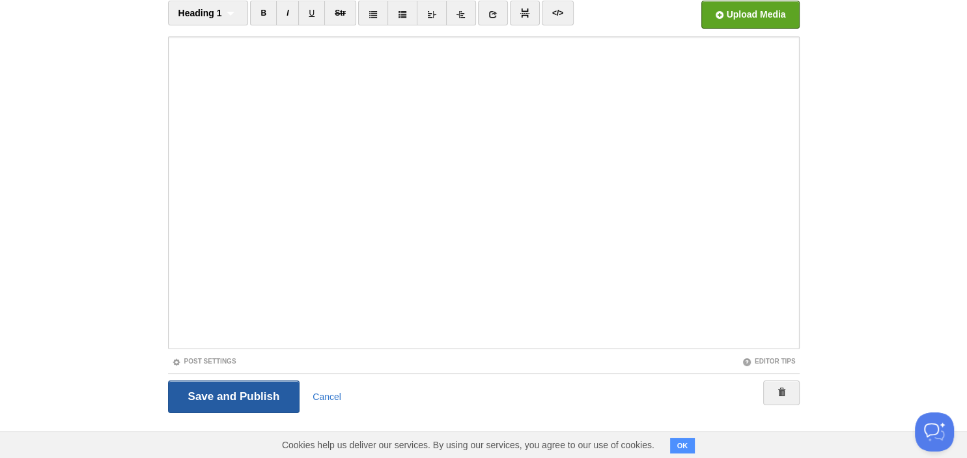
click at [221, 396] on input "Save and Publish" at bounding box center [234, 396] width 132 height 33
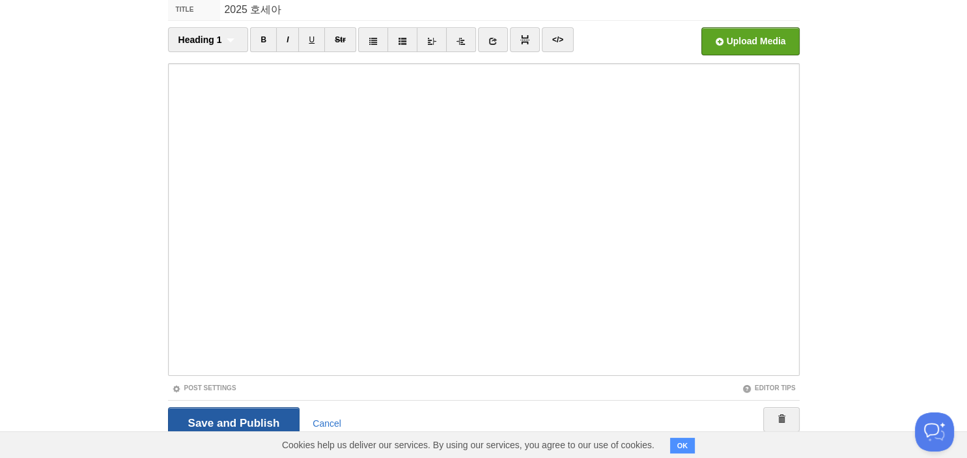
scroll to position [49, 0]
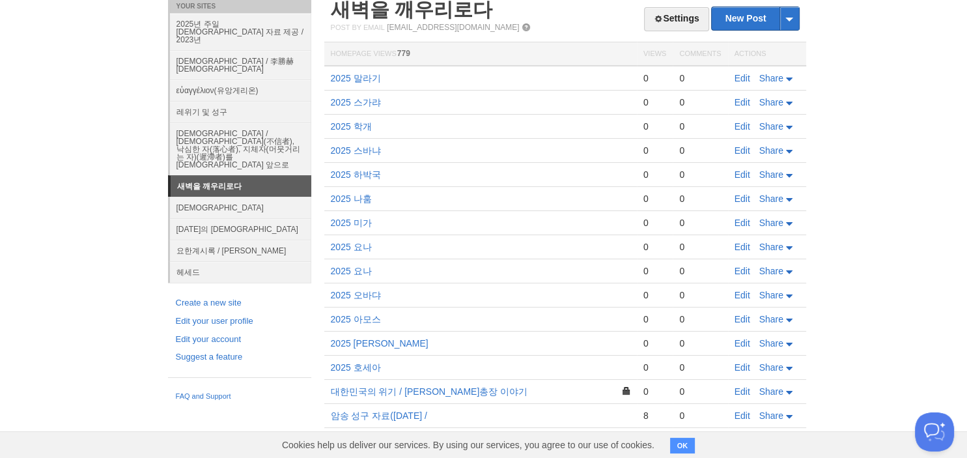
click at [864, 38] on body "Dashboard Logout Post saved × Post created × Post created × Post created × Post…" at bounding box center [483, 459] width 967 height 1016
